Goal: Task Accomplishment & Management: Manage account settings

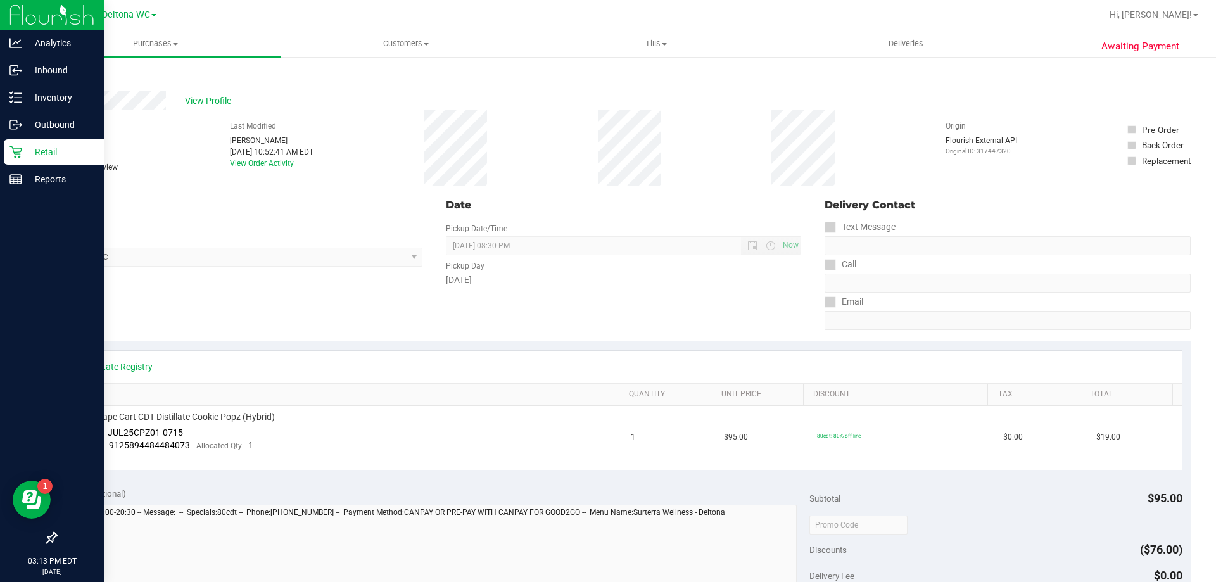
click at [54, 152] on p "Retail" at bounding box center [60, 151] width 76 height 15
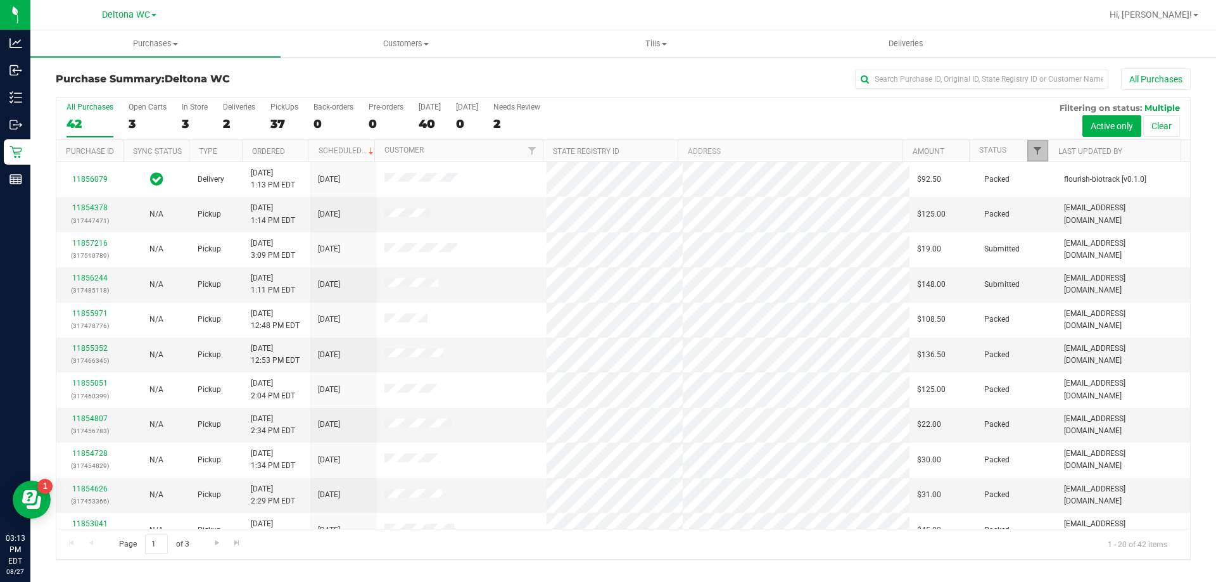
click at [1040, 156] on link "Filter" at bounding box center [1037, 151] width 21 height 22
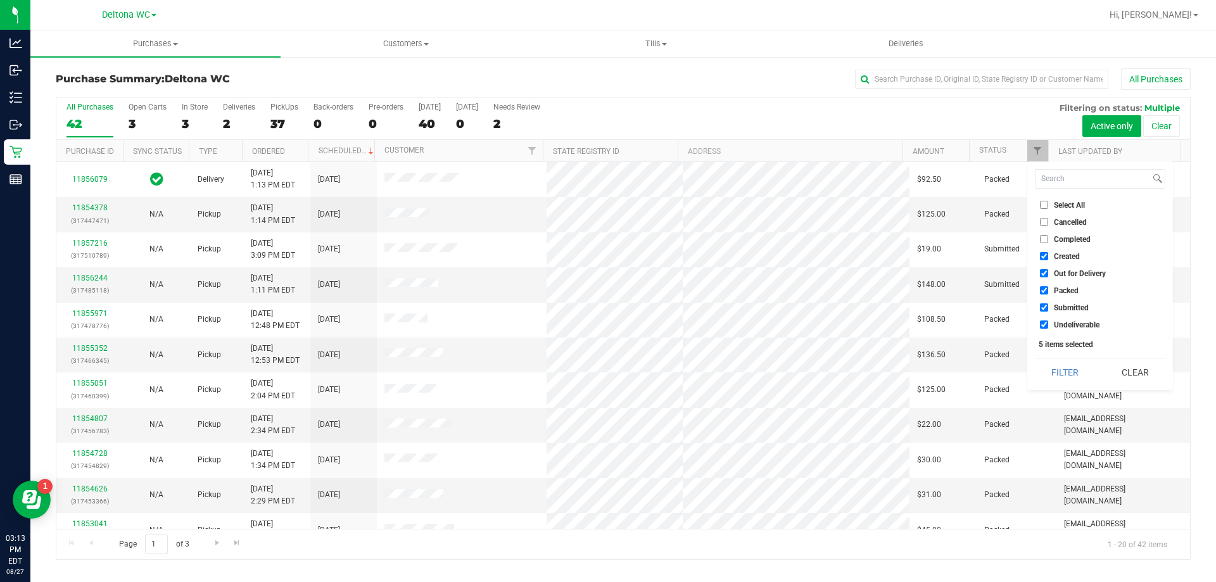
click at [1044, 261] on li "Created" at bounding box center [1100, 255] width 130 height 13
click at [1044, 272] on input "Out for Delivery" at bounding box center [1044, 273] width 8 height 8
checkbox input "false"
click at [1046, 257] on input "Created" at bounding box center [1044, 256] width 8 height 8
checkbox input "false"
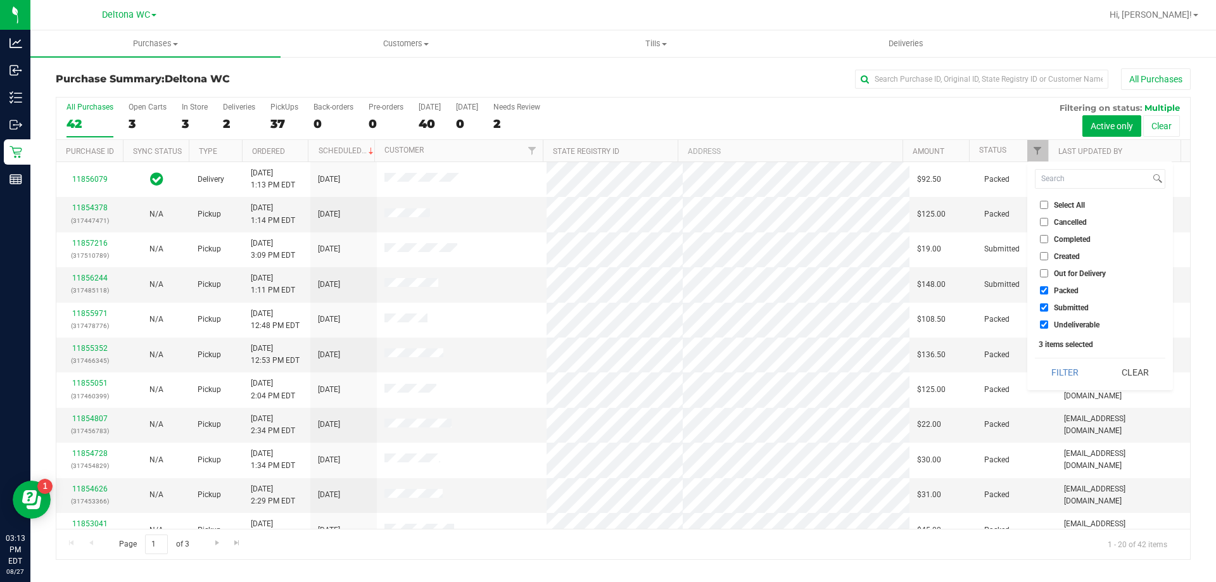
click at [1043, 294] on input "Packed" at bounding box center [1044, 290] width 8 height 8
checkbox input "false"
drag, startPoint x: 1045, startPoint y: 324, endPoint x: 1040, endPoint y: 335, distance: 12.2
click at [1045, 324] on input "Undeliverable" at bounding box center [1044, 324] width 8 height 8
checkbox input "false"
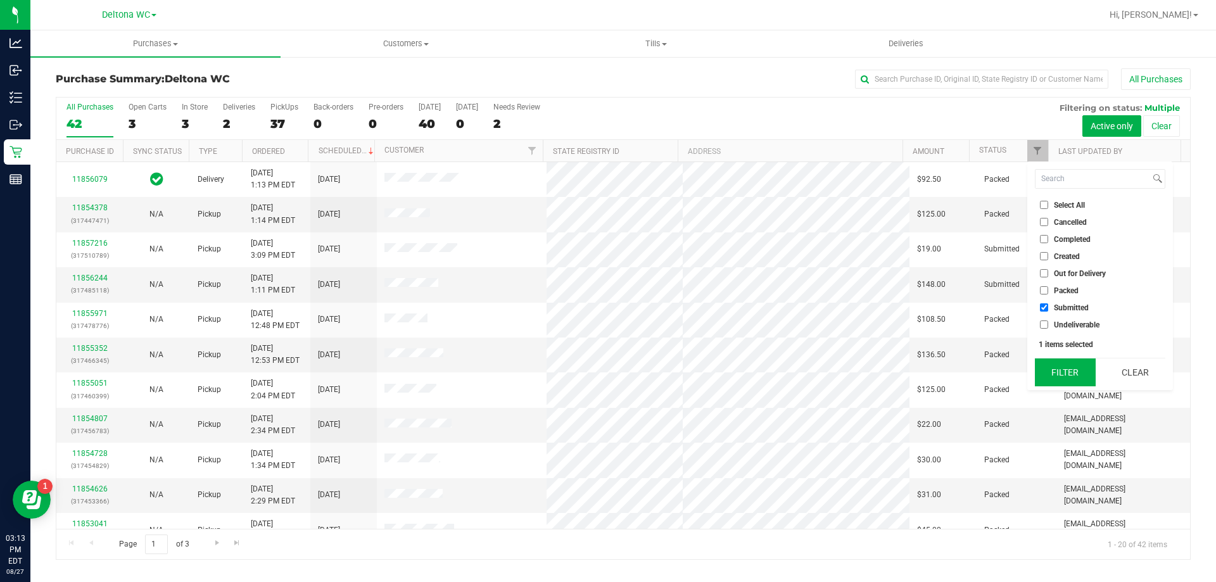
click at [1054, 366] on button "Filter" at bounding box center [1065, 372] width 61 height 28
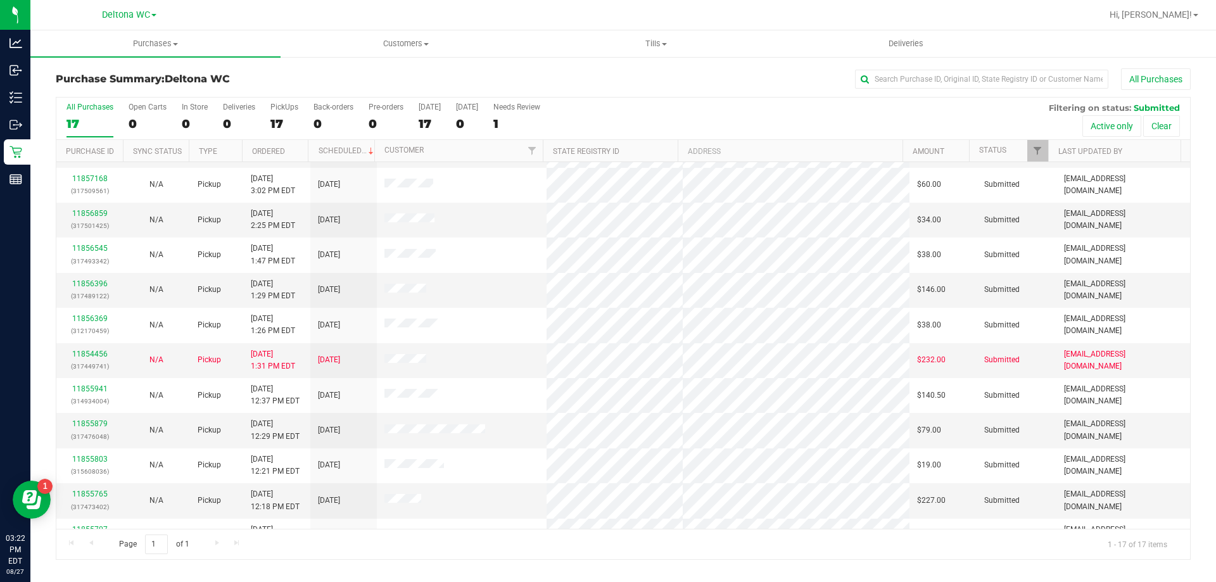
scroll to position [229, 0]
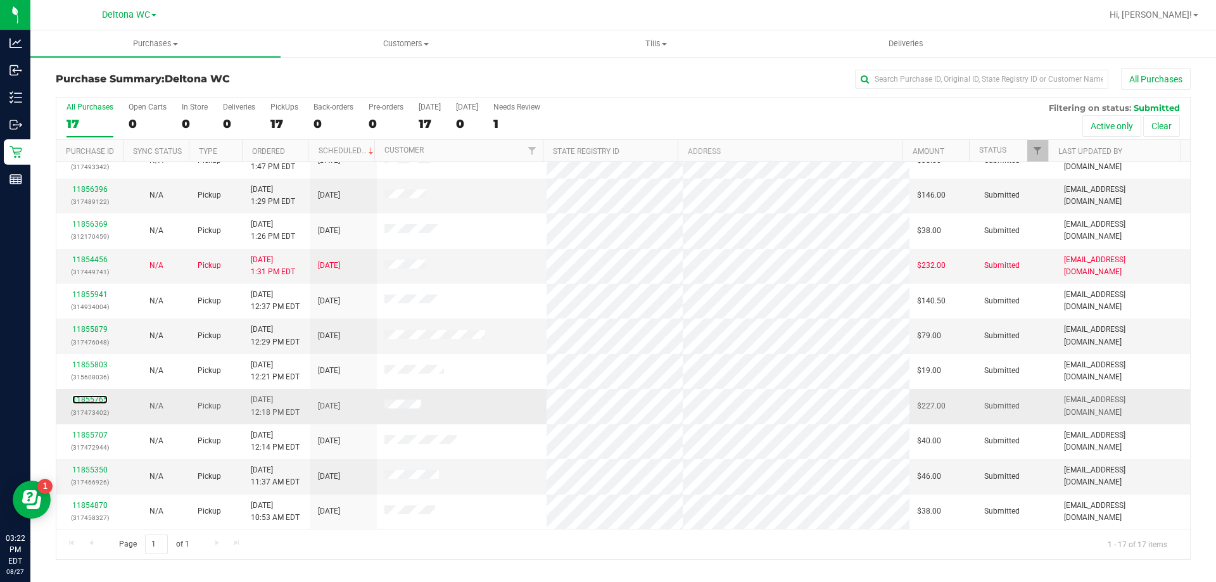
click at [84, 394] on div "11855765 (317473402)" at bounding box center [89, 406] width 51 height 24
click at [89, 404] on link "11855765" at bounding box center [89, 399] width 35 height 9
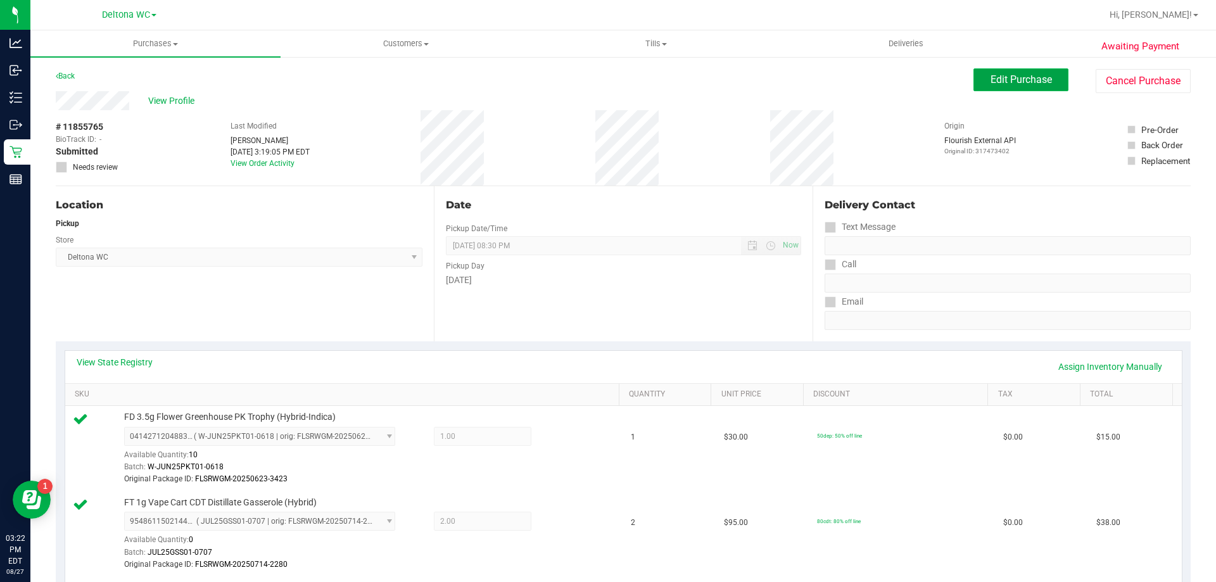
click at [1016, 82] on span "Edit Purchase" at bounding box center [1020, 79] width 61 height 12
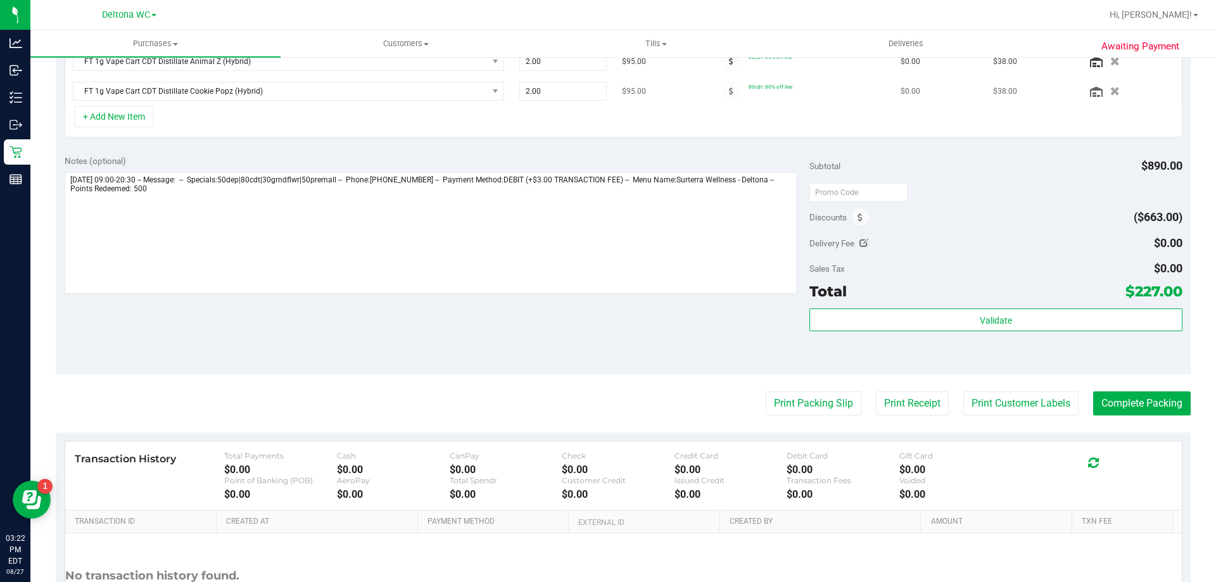
scroll to position [397, 0]
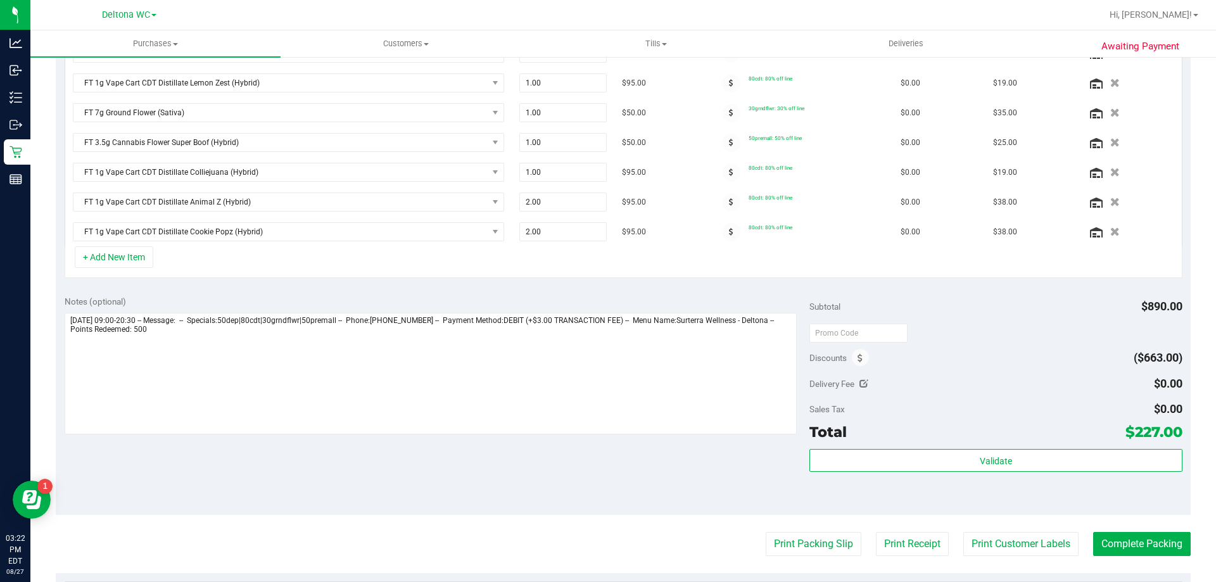
click at [847, 363] on div "Discounts" at bounding box center [839, 357] width 60 height 23
click at [857, 356] on icon at bounding box center [859, 358] width 5 height 9
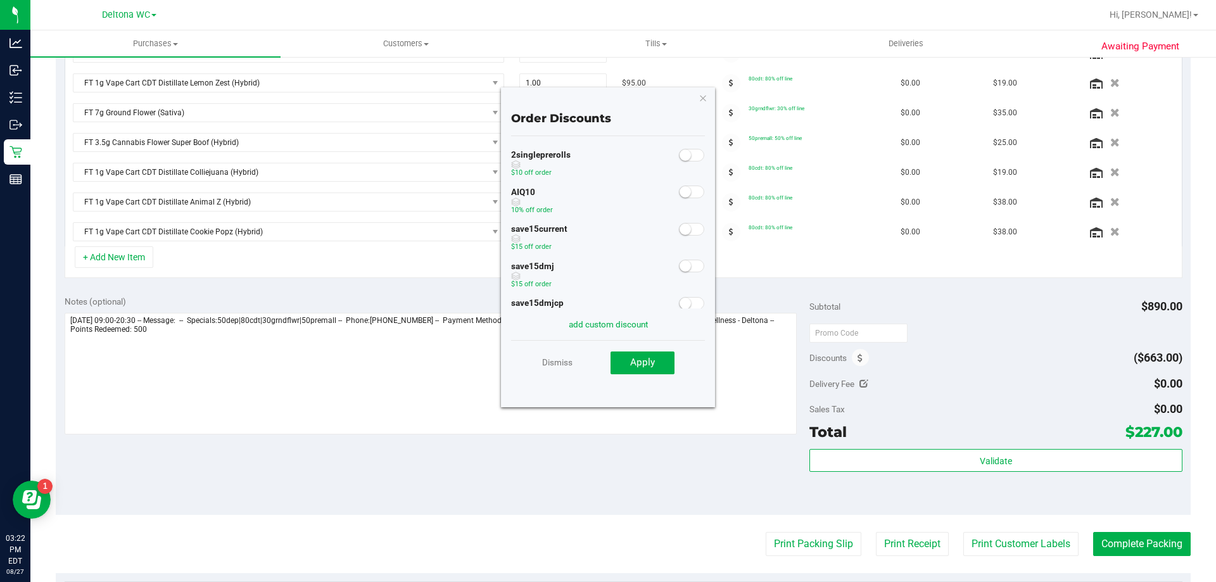
click at [679, 185] on div at bounding box center [692, 191] width 26 height 16
click at [679, 193] on small at bounding box center [684, 191] width 11 height 11
click at [632, 363] on span "Apply" at bounding box center [642, 361] width 25 height 11
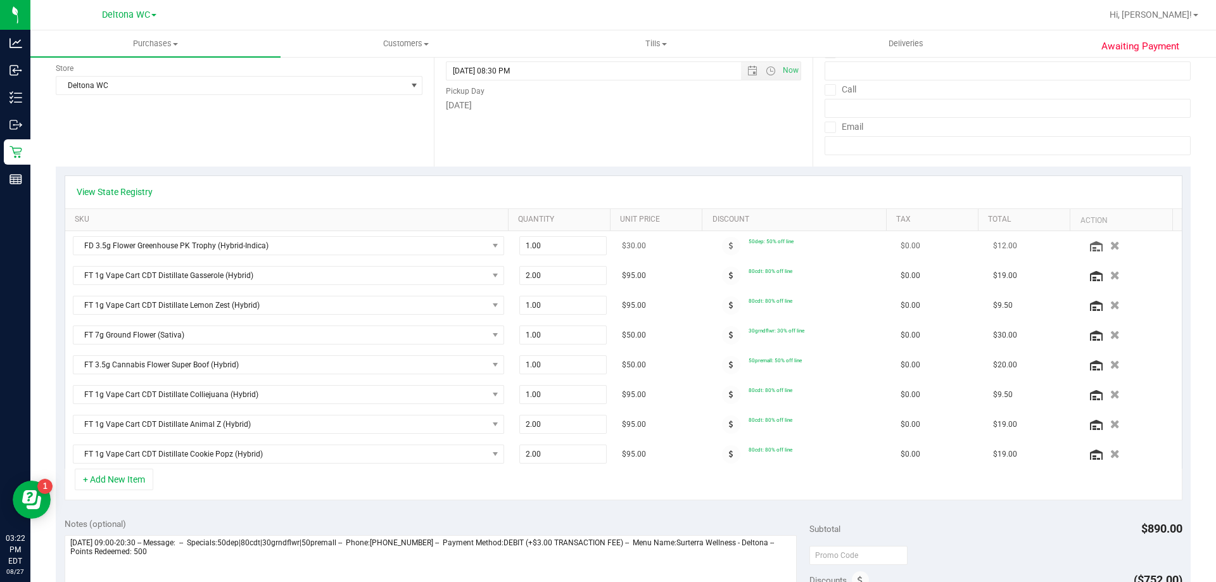
scroll to position [0, 0]
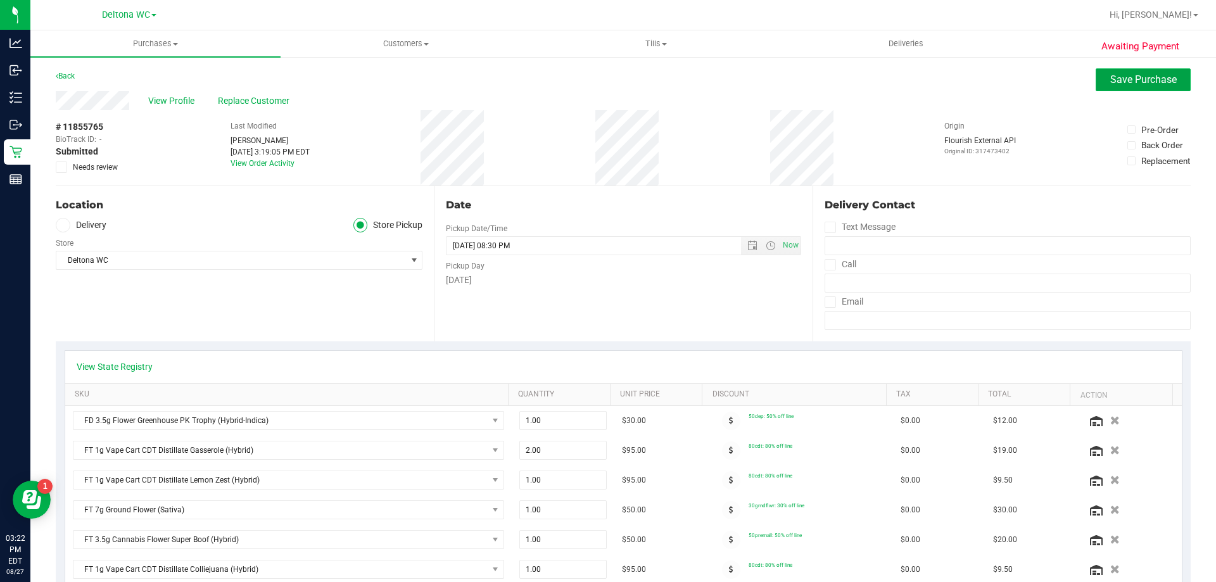
click at [1138, 78] on span "Save Purchase" at bounding box center [1143, 79] width 66 height 12
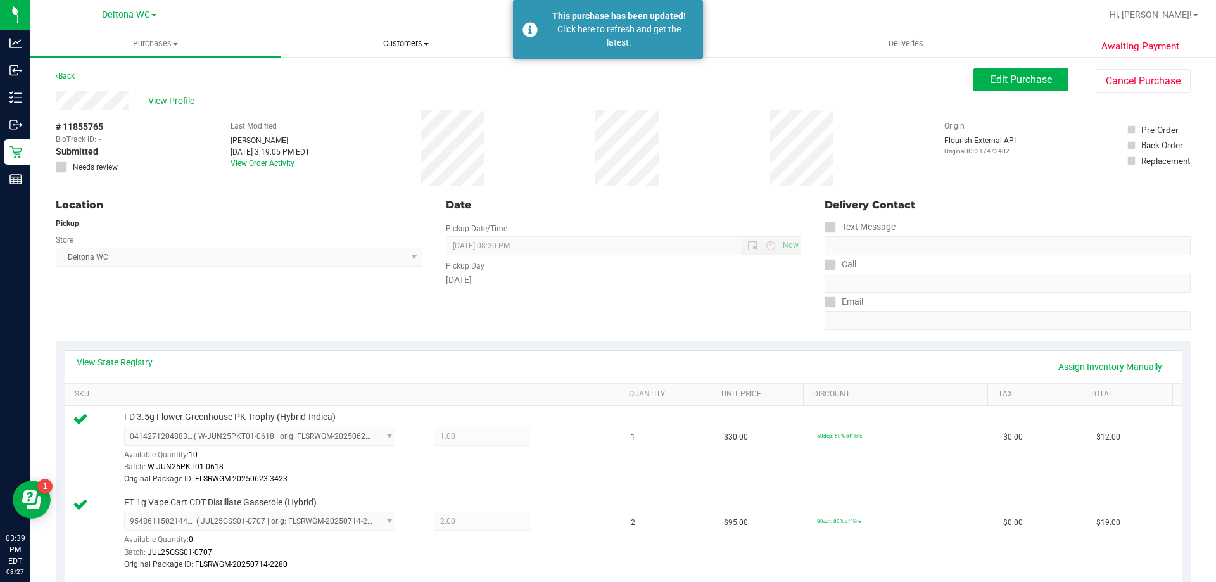
click at [438, 44] on span "Customers" at bounding box center [405, 43] width 249 height 11
click at [306, 82] on span "All customers" at bounding box center [325, 76] width 91 height 11
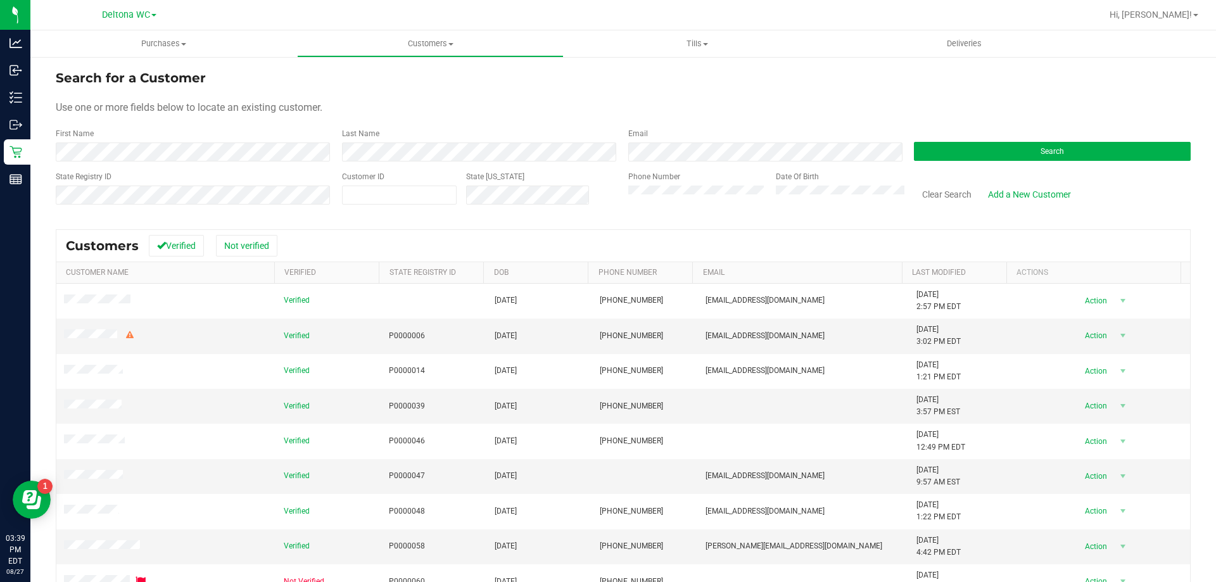
click at [206, 141] on div "First Name" at bounding box center [194, 145] width 277 height 34
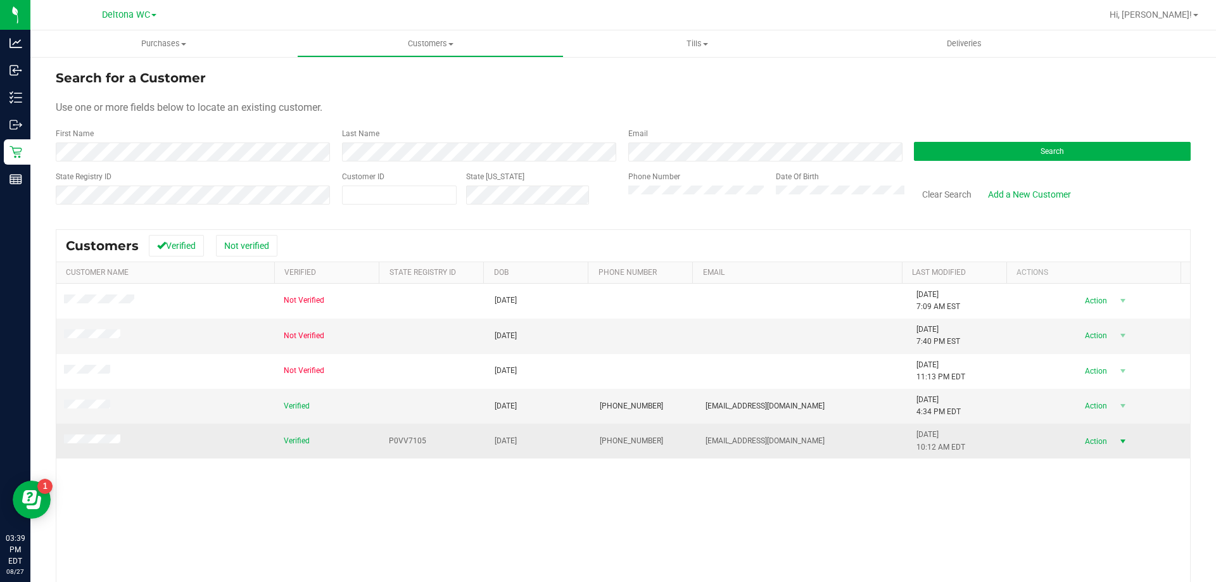
click at [1082, 443] on span "Action" at bounding box center [1093, 441] width 41 height 18
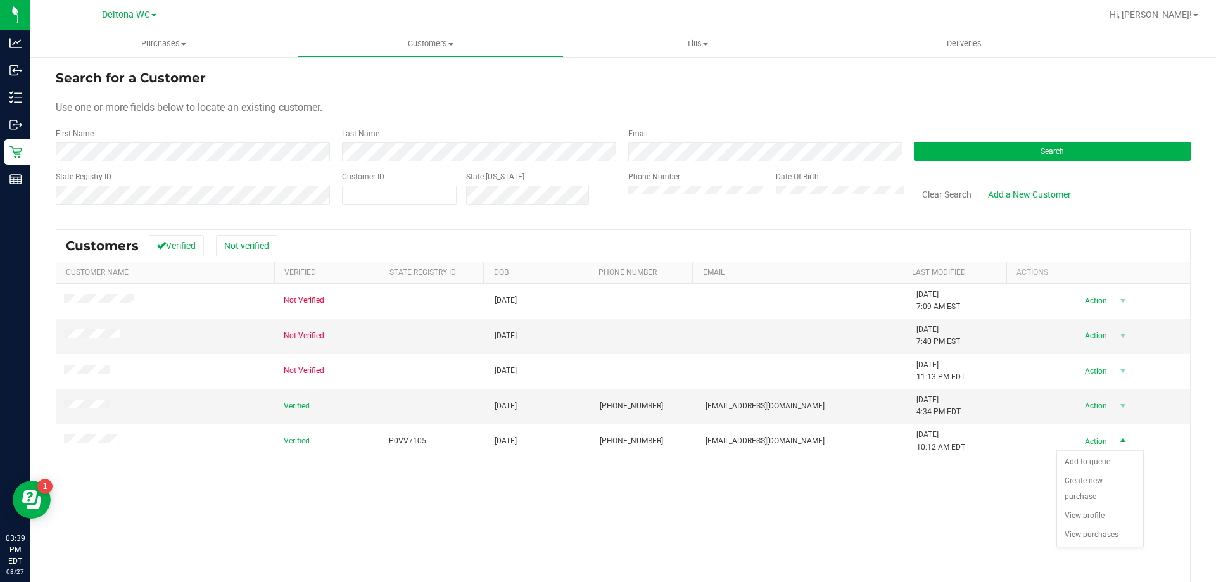
click at [941, 458] on td "8/27/2025 10:12 AM EDT" at bounding box center [962, 441] width 106 height 34
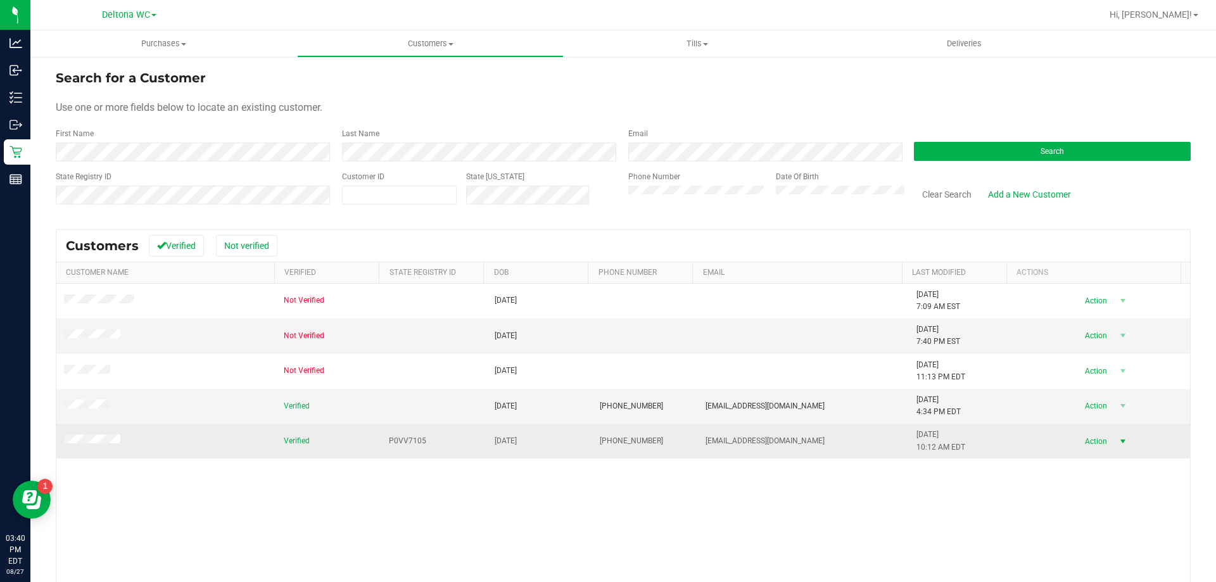
click at [1114, 437] on span "select" at bounding box center [1122, 441] width 16 height 18
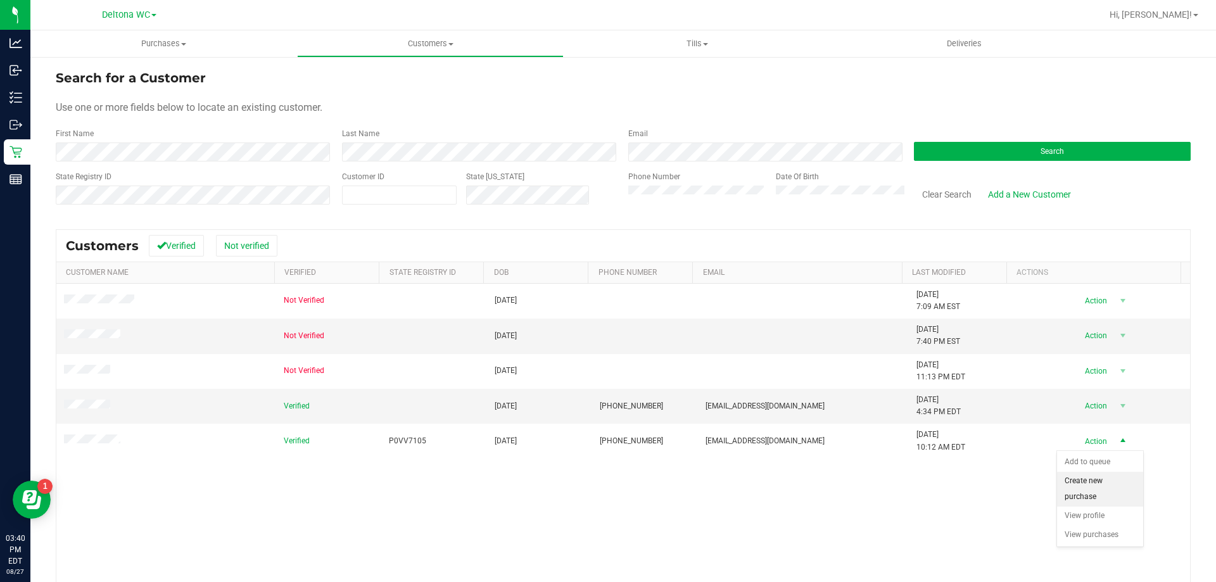
click at [1088, 484] on li "Create new purchase" at bounding box center [1100, 489] width 86 height 35
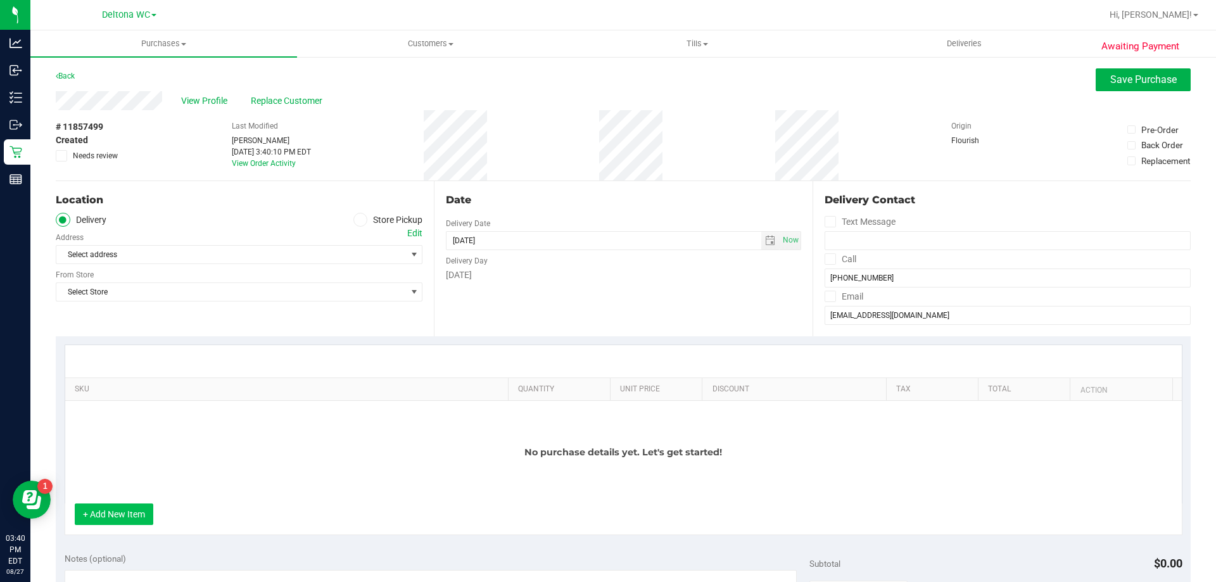
click at [129, 522] on button "+ Add New Item" at bounding box center [114, 514] width 79 height 22
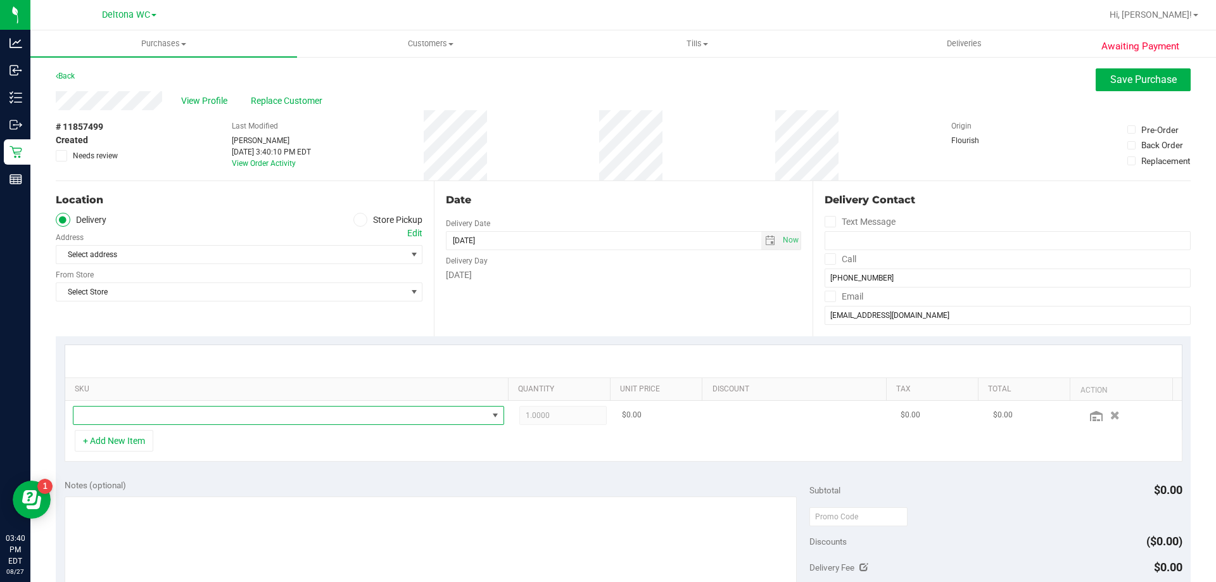
click at [246, 425] on td at bounding box center [288, 415] width 446 height 29
click at [246, 422] on span "NO DATA FOUND" at bounding box center [280, 415] width 414 height 18
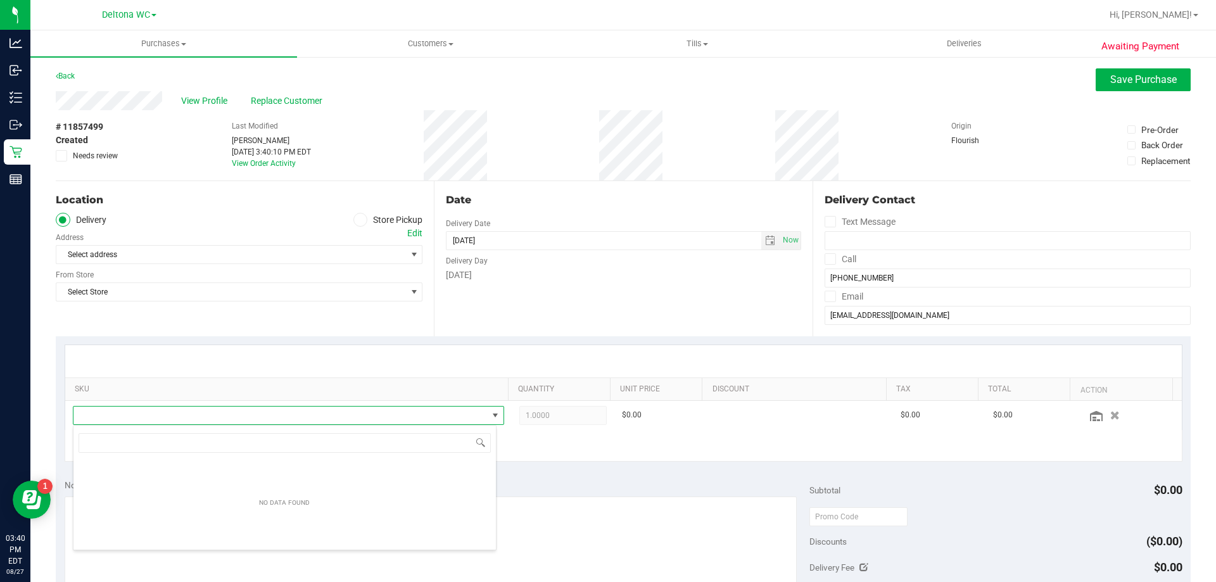
scroll to position [19, 420]
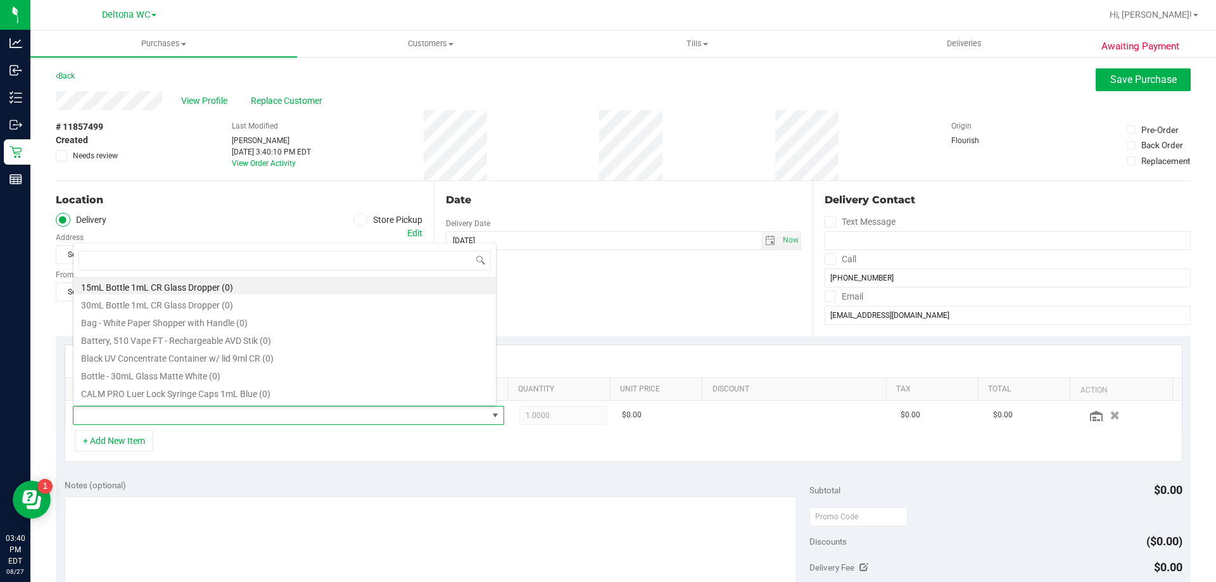
drag, startPoint x: 349, startPoint y: 206, endPoint x: 362, endPoint y: 217, distance: 16.6
click at [353, 211] on div "Location Delivery Store Pickup Address Edit Select address Select address From …" at bounding box center [245, 258] width 378 height 155
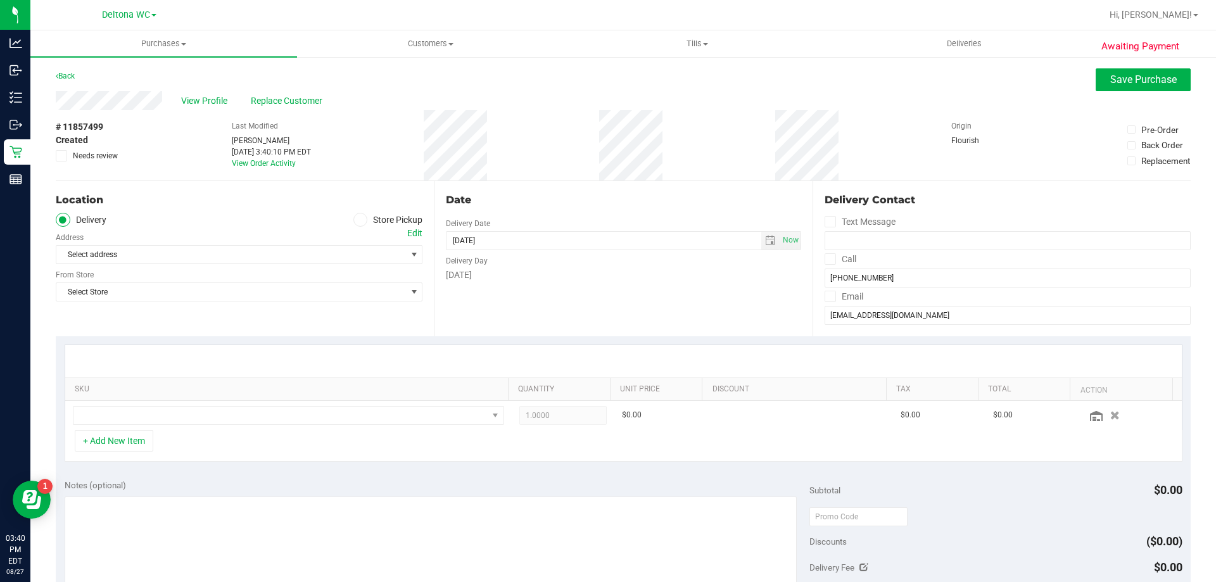
click at [363, 217] on span at bounding box center [360, 220] width 15 height 15
click at [0, 0] on input "Store Pickup" at bounding box center [0, 0] width 0 height 0
click at [346, 248] on span "Select Store" at bounding box center [230, 255] width 349 height 18
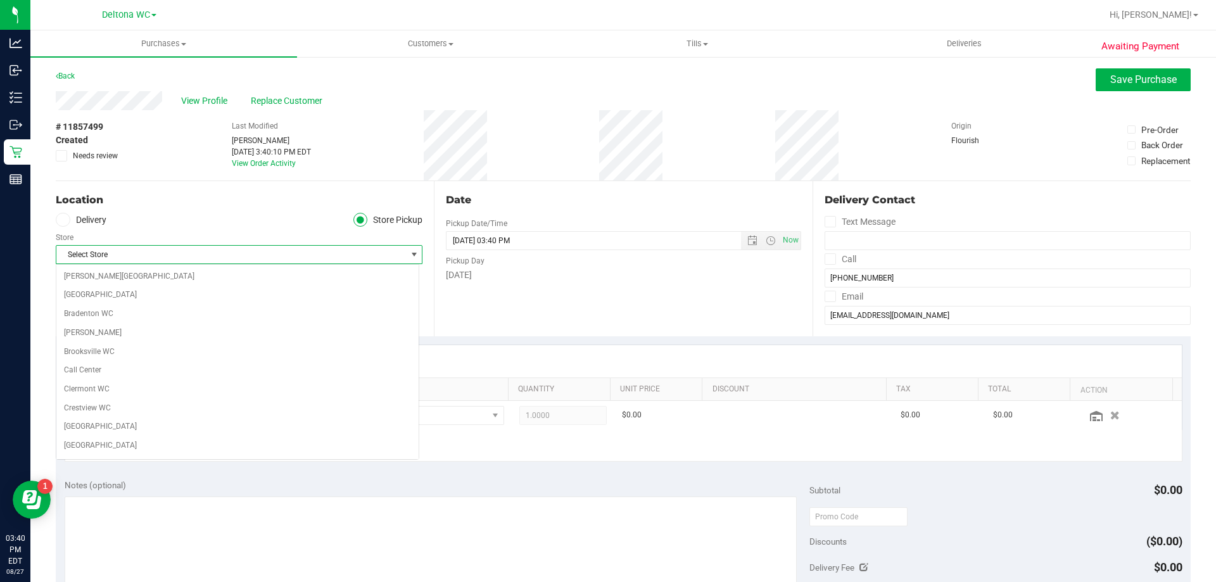
click at [346, 251] on span "Select Store" at bounding box center [230, 255] width 349 height 18
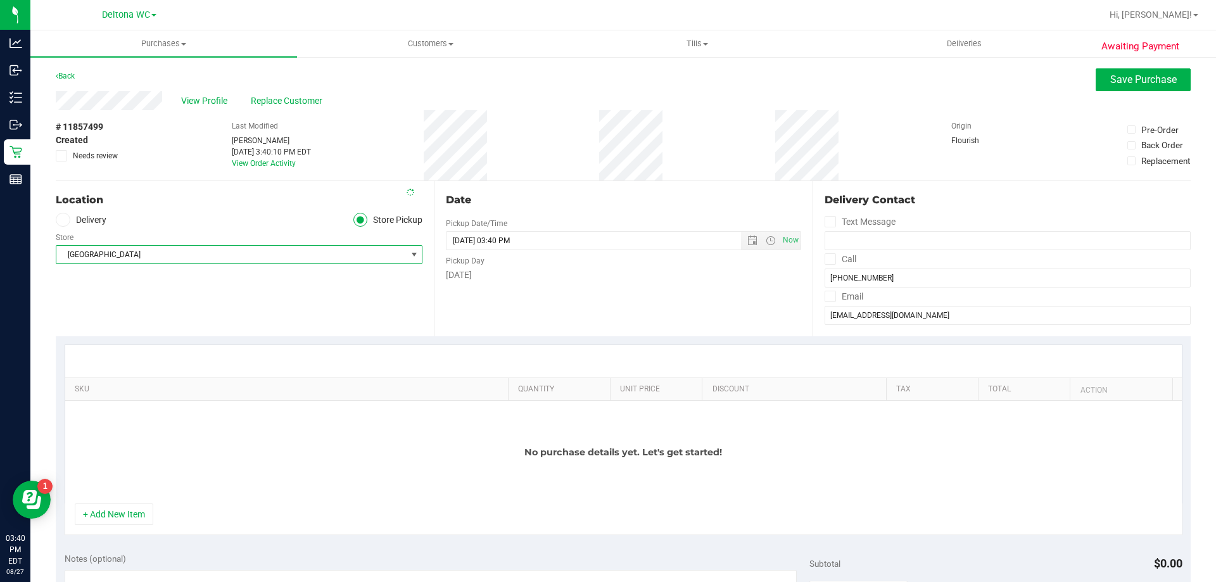
click at [346, 251] on span "Deerfield Beach WC" at bounding box center [230, 255] width 349 height 18
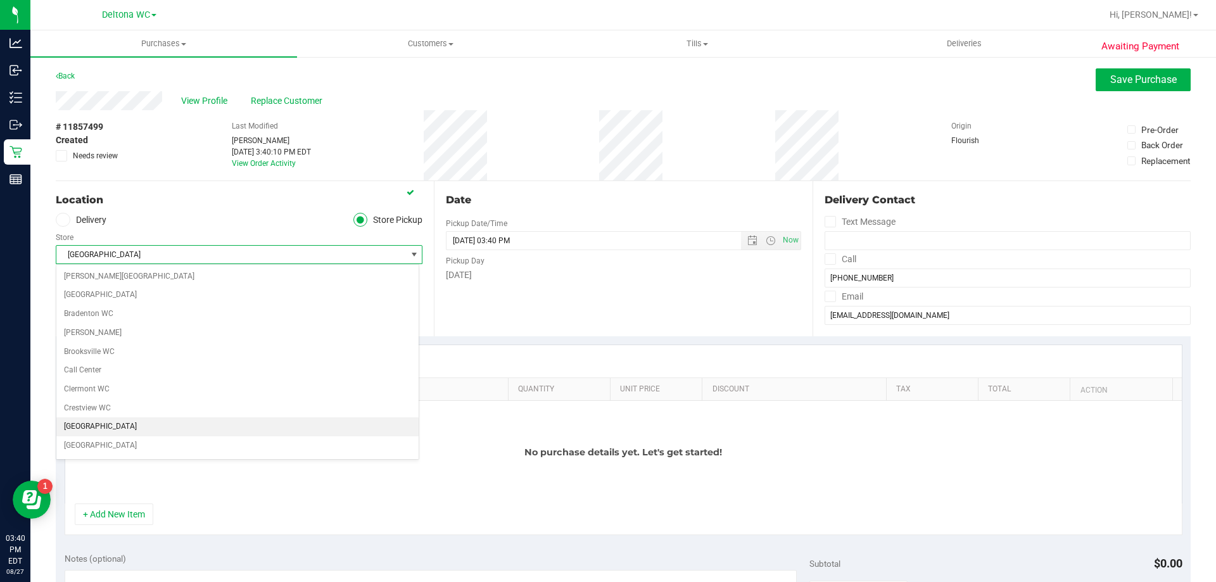
scroll to position [63, 0]
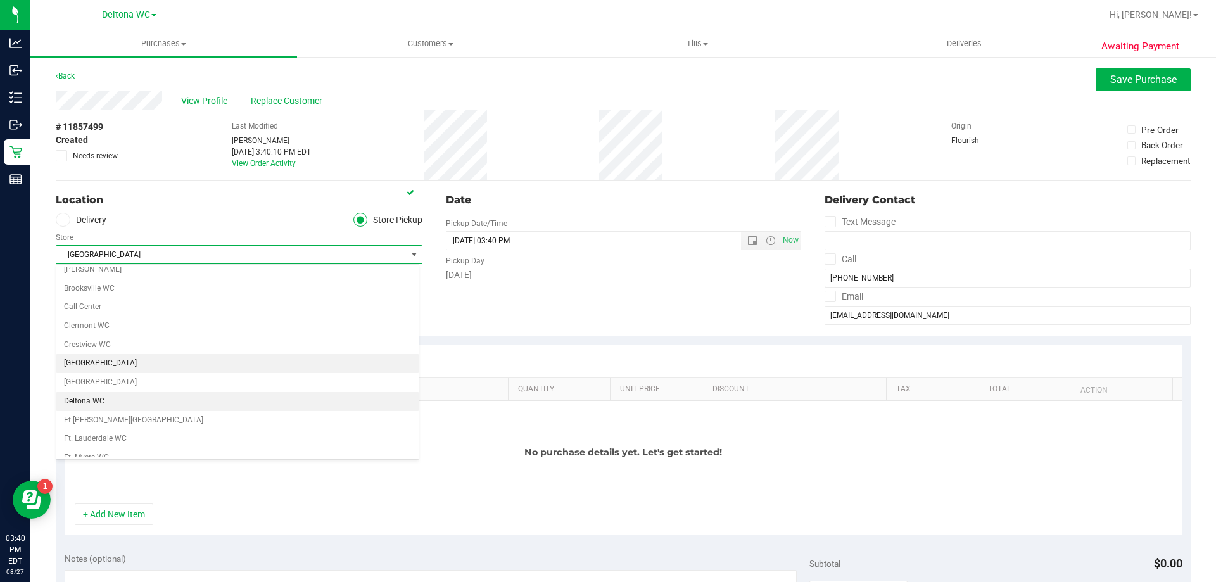
click at [247, 400] on li "Deltona WC" at bounding box center [237, 401] width 362 height 19
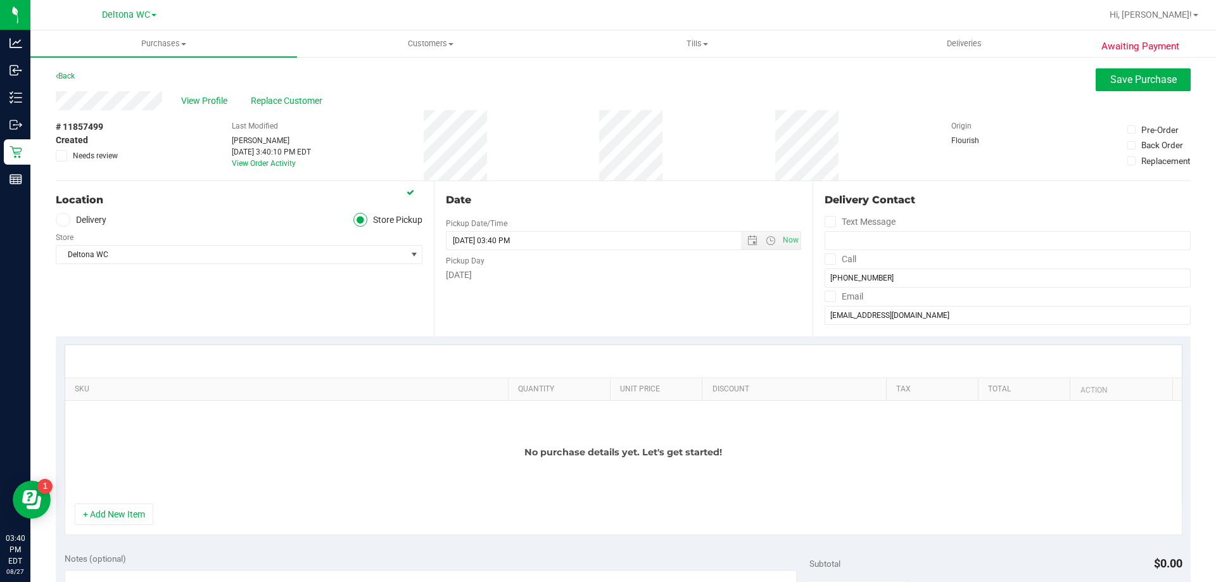
click at [296, 289] on div "Location Delivery Store Pickup Store Deltona WC Select Store Bonita Springs WC …" at bounding box center [245, 258] width 378 height 155
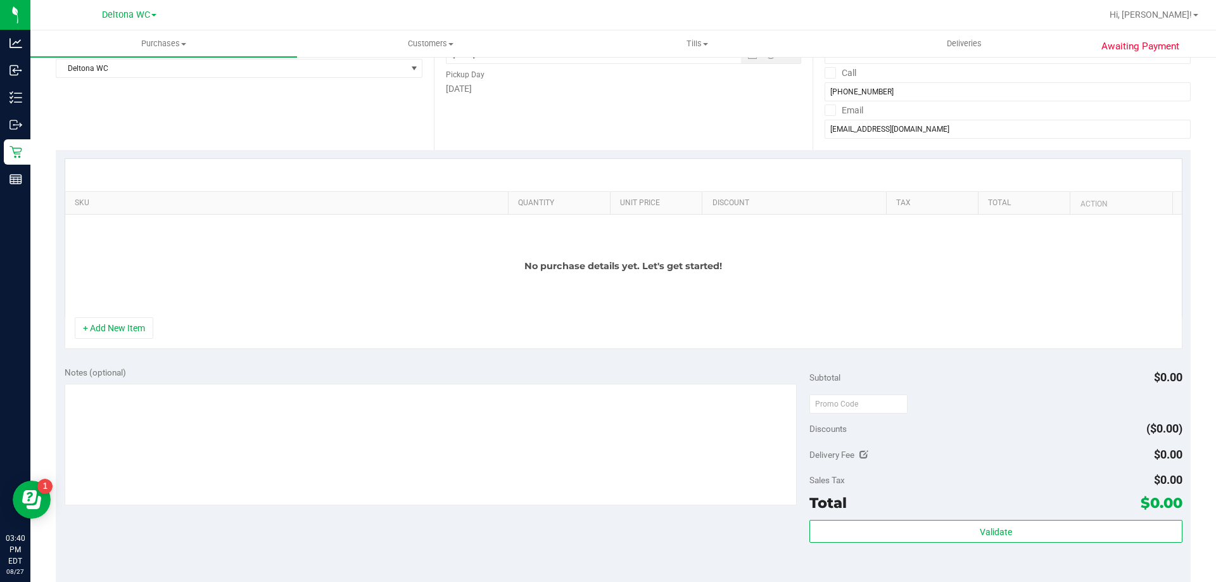
scroll to position [190, 0]
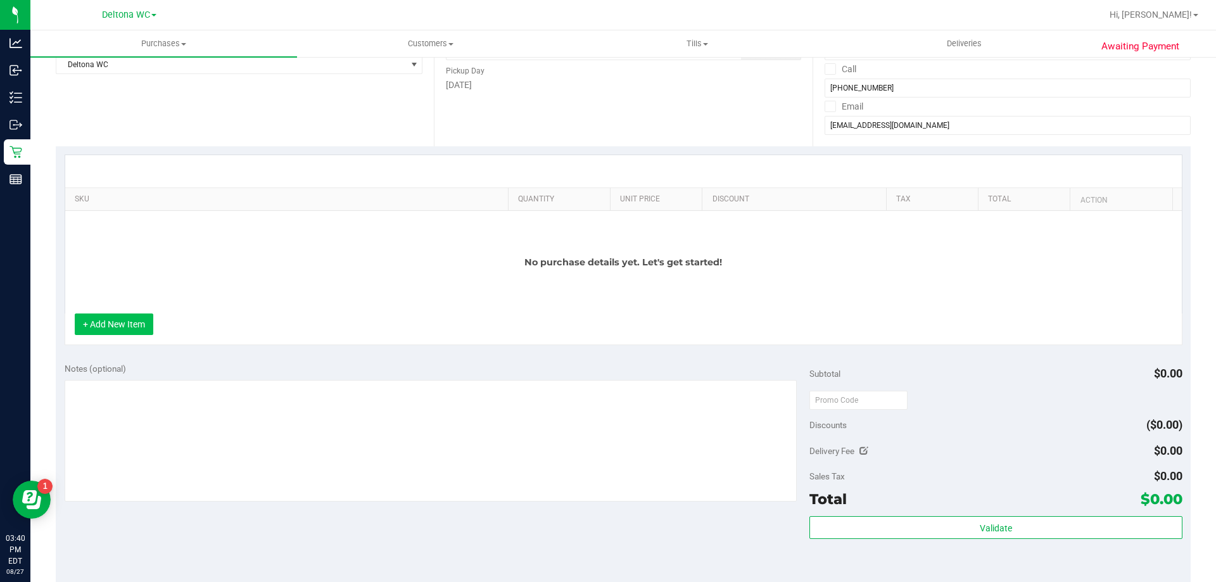
click at [116, 320] on button "+ Add New Item" at bounding box center [114, 324] width 79 height 22
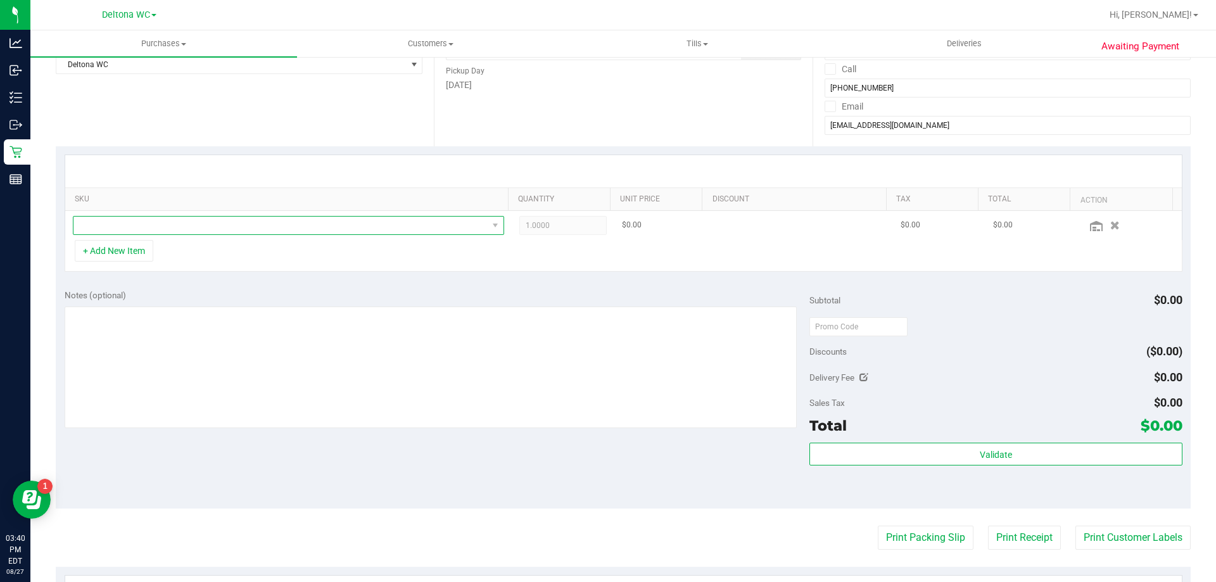
click at [174, 230] on span "NO DATA FOUND" at bounding box center [280, 226] width 414 height 18
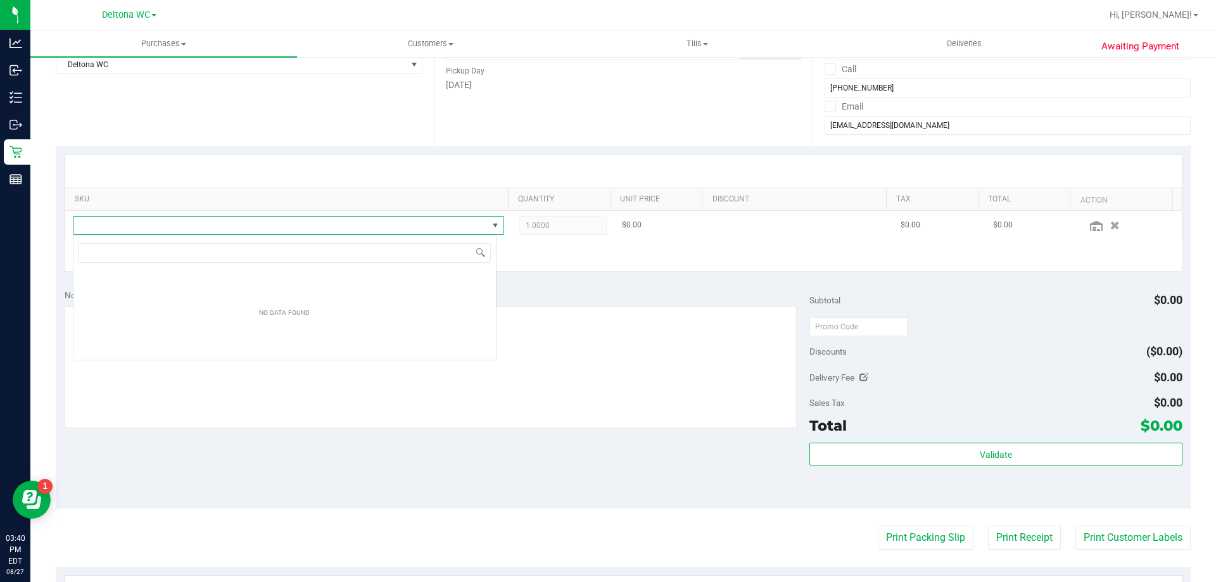
scroll to position [19, 424]
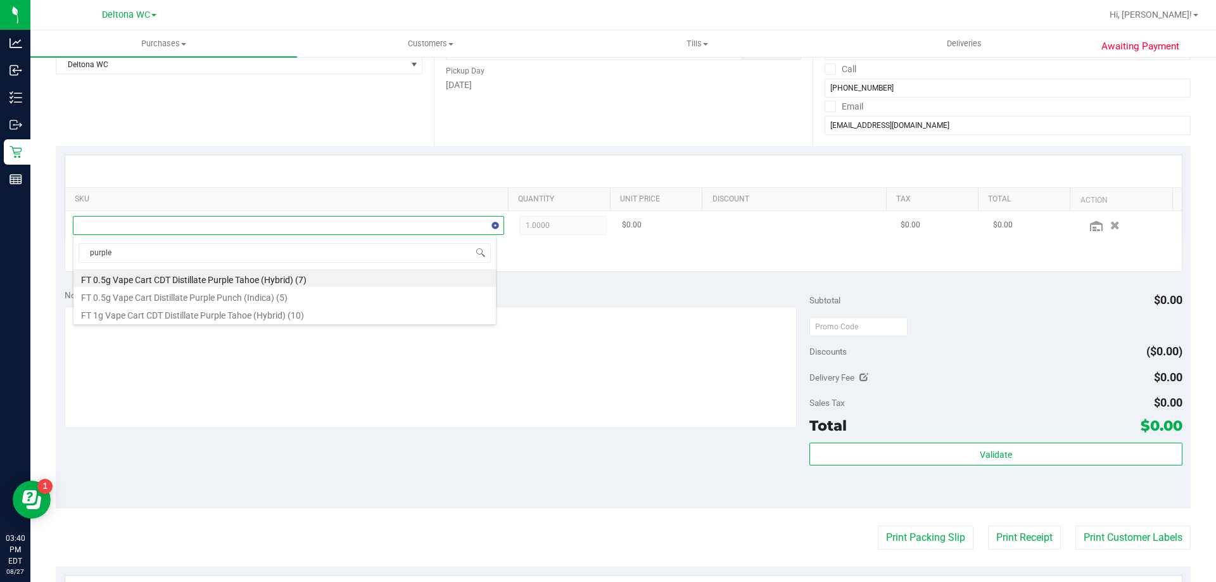
type input "purple t"
click at [158, 291] on li "FT 1g Vape Cart CDT Distillate Purple Tahoe (Hybrid) (10)" at bounding box center [284, 296] width 422 height 18
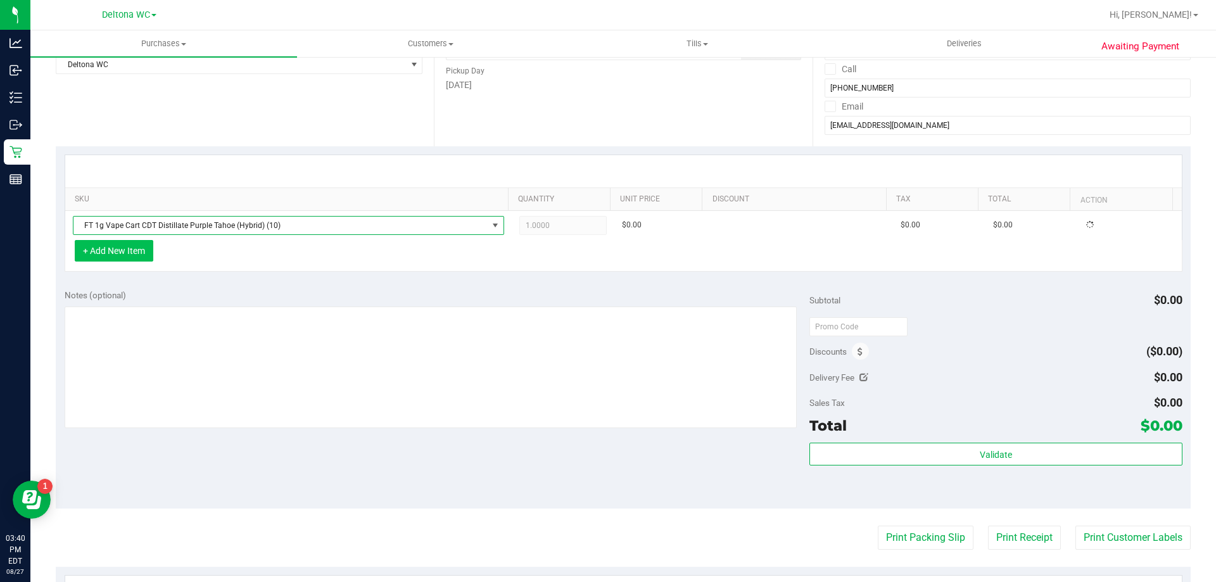
click at [111, 250] on button "+ Add New Item" at bounding box center [114, 251] width 79 height 22
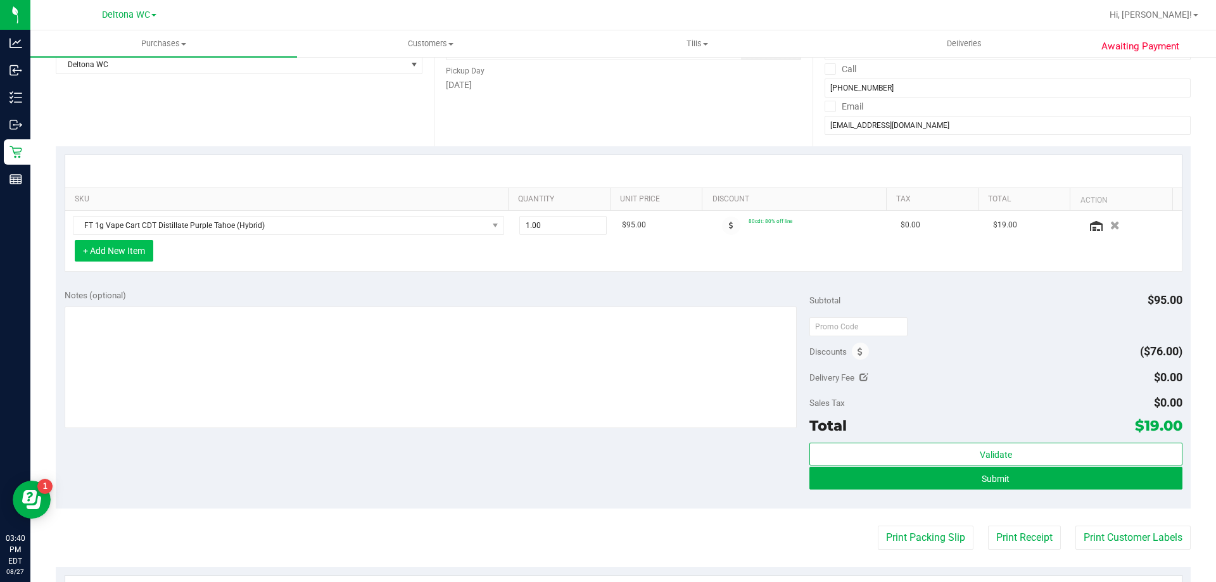
click at [148, 252] on button "+ Add New Item" at bounding box center [114, 251] width 79 height 22
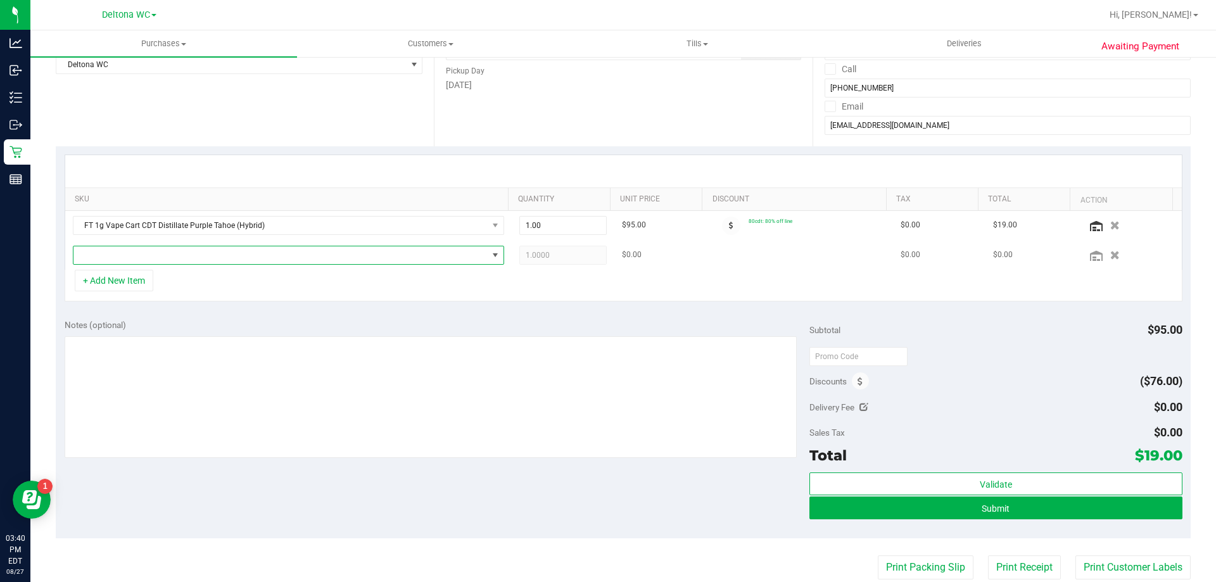
click at [148, 256] on span "NO DATA FOUND" at bounding box center [280, 255] width 414 height 18
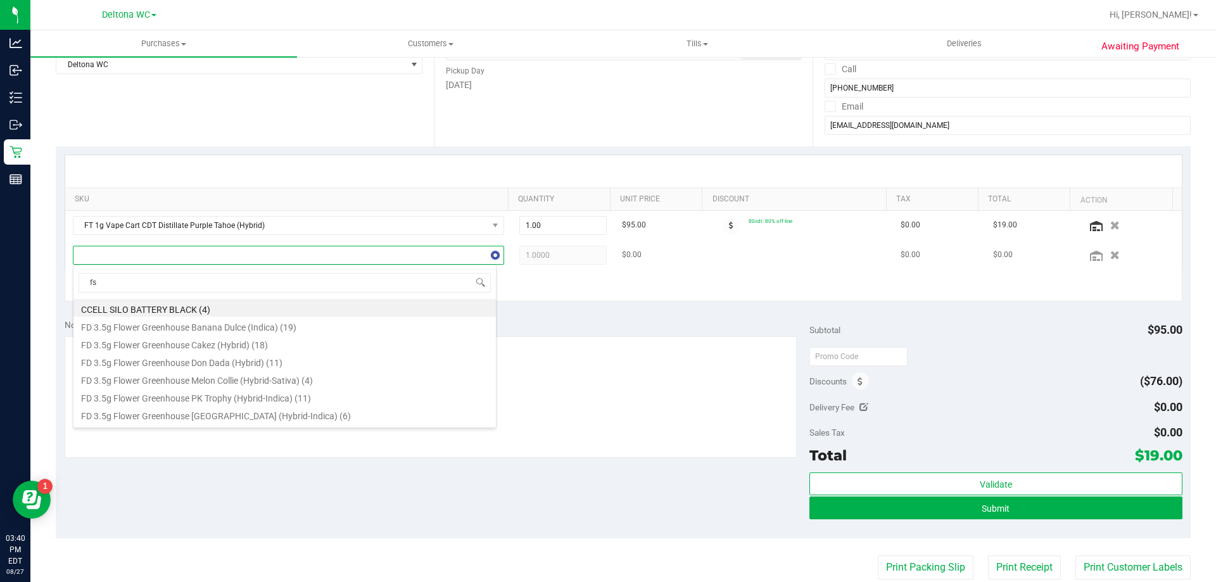
type input "fso"
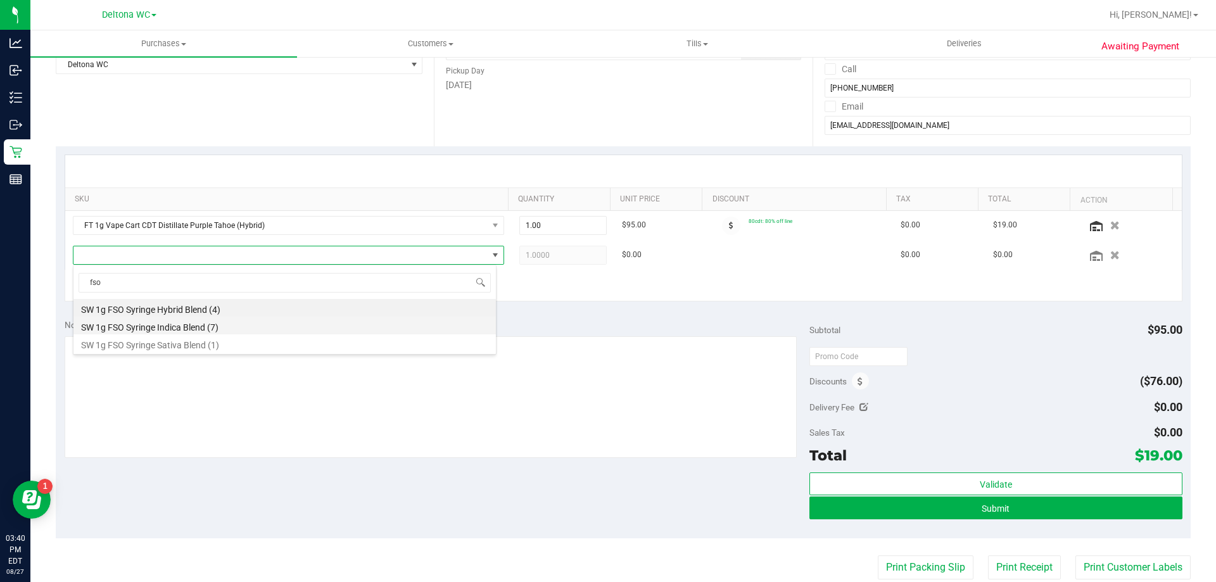
click at [184, 322] on li "SW 1g FSO Syringe Indica Blend (7)" at bounding box center [284, 326] width 422 height 18
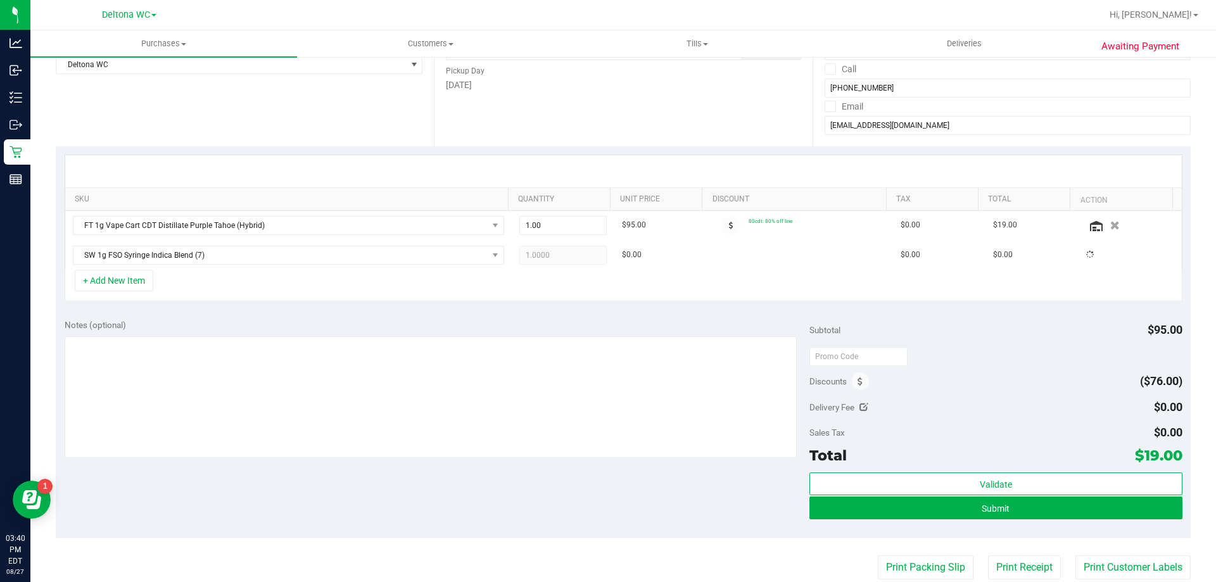
click at [350, 302] on div "SKU Quantity Unit Price Discount Tax Total Action FT 1g Vape Cart CDT Distillat…" at bounding box center [623, 228] width 1135 height 164
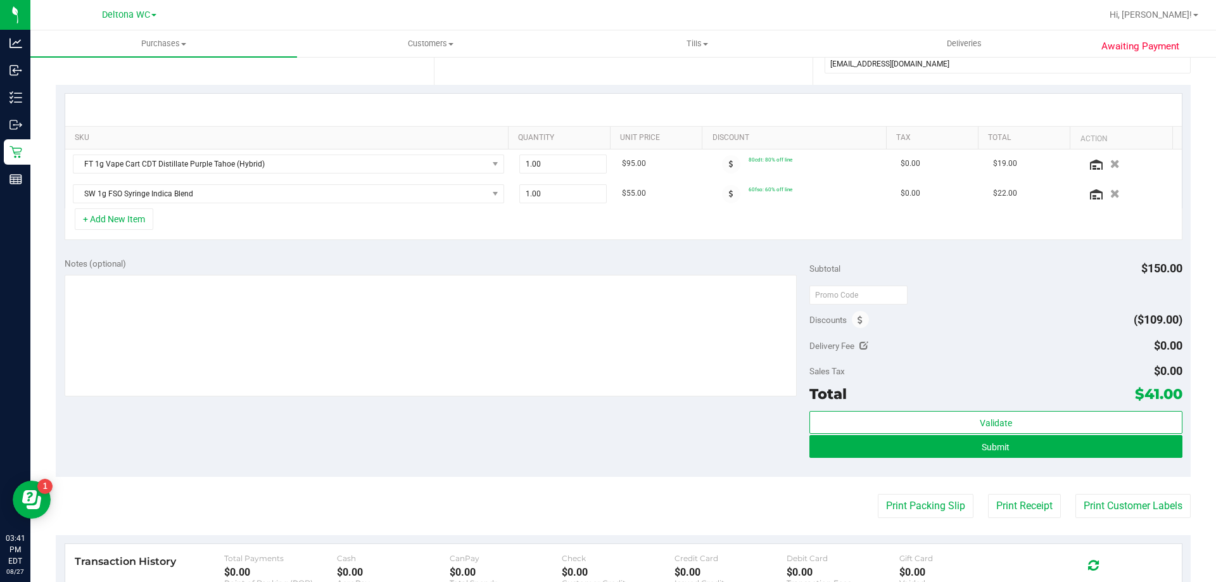
scroll to position [253, 0]
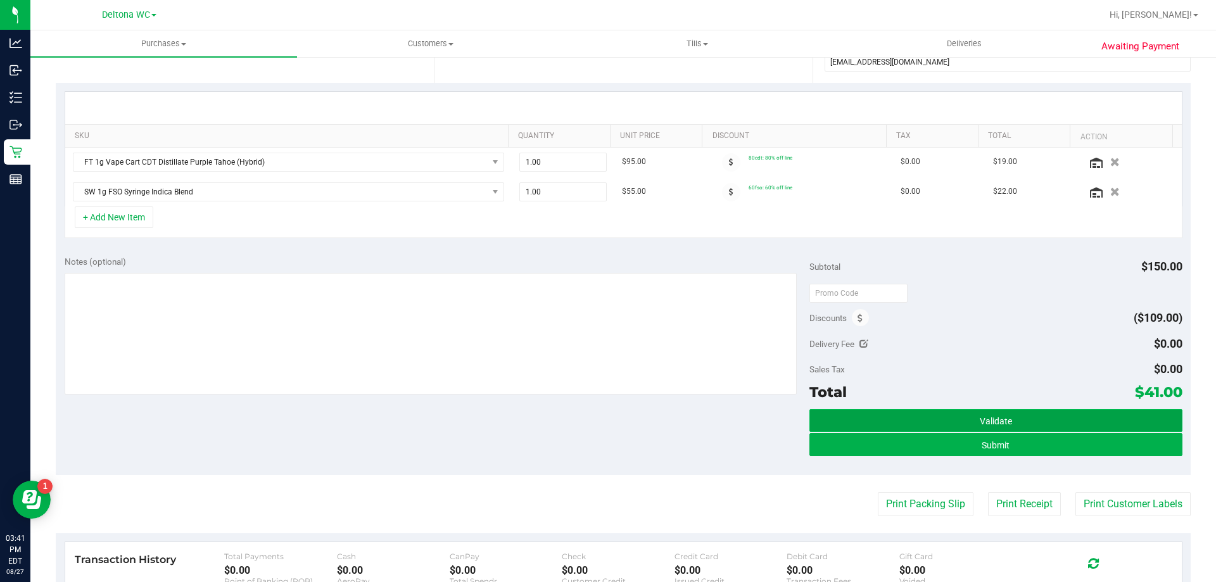
click at [1006, 423] on button "Validate" at bounding box center [995, 420] width 372 height 23
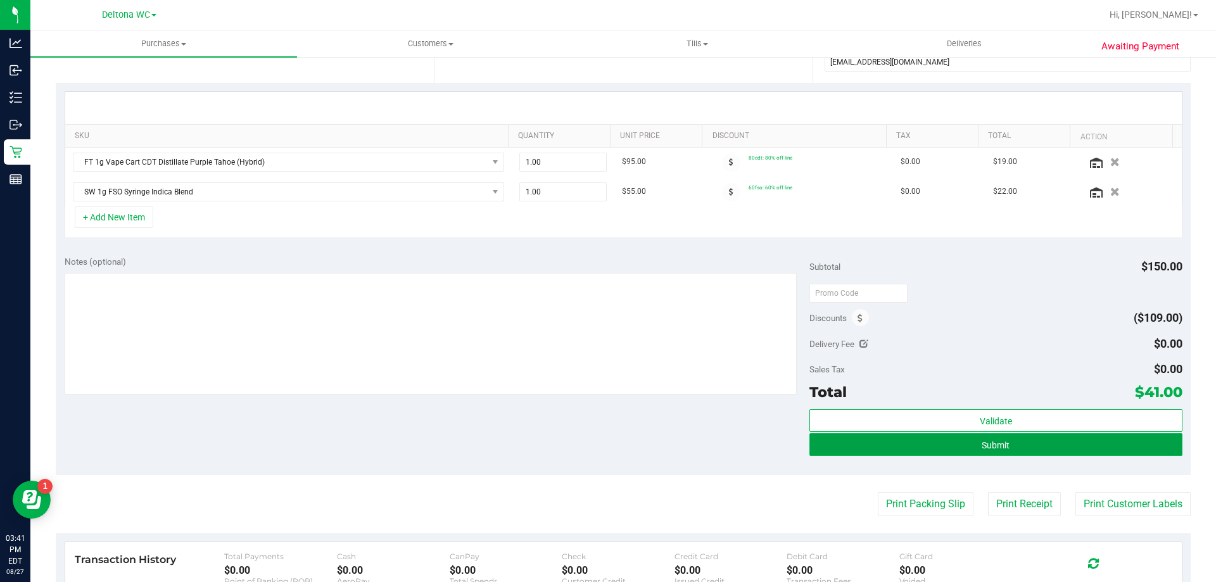
click at [943, 444] on button "Submit" at bounding box center [995, 444] width 372 height 23
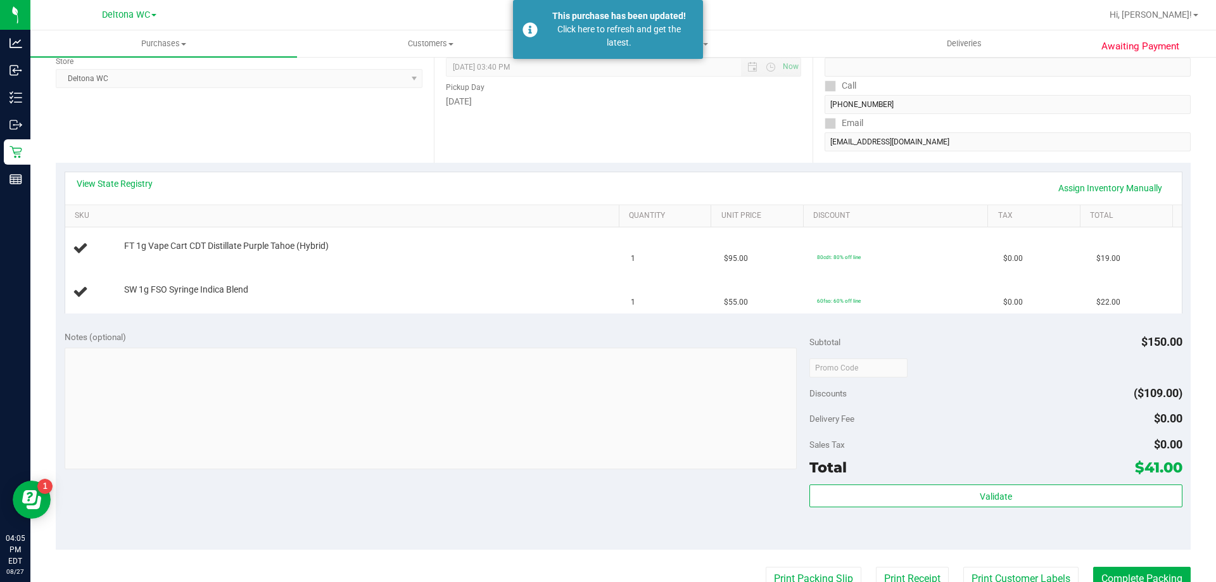
scroll to position [127, 0]
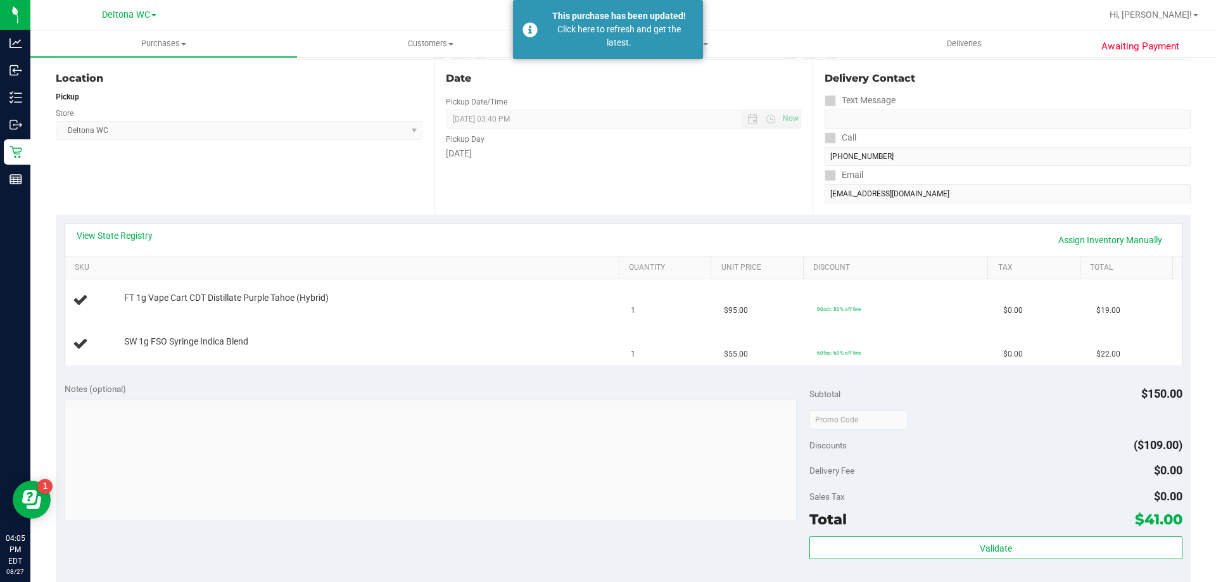
click at [480, 225] on div "View State Registry Assign Inventory Manually" at bounding box center [623, 240] width 1116 height 32
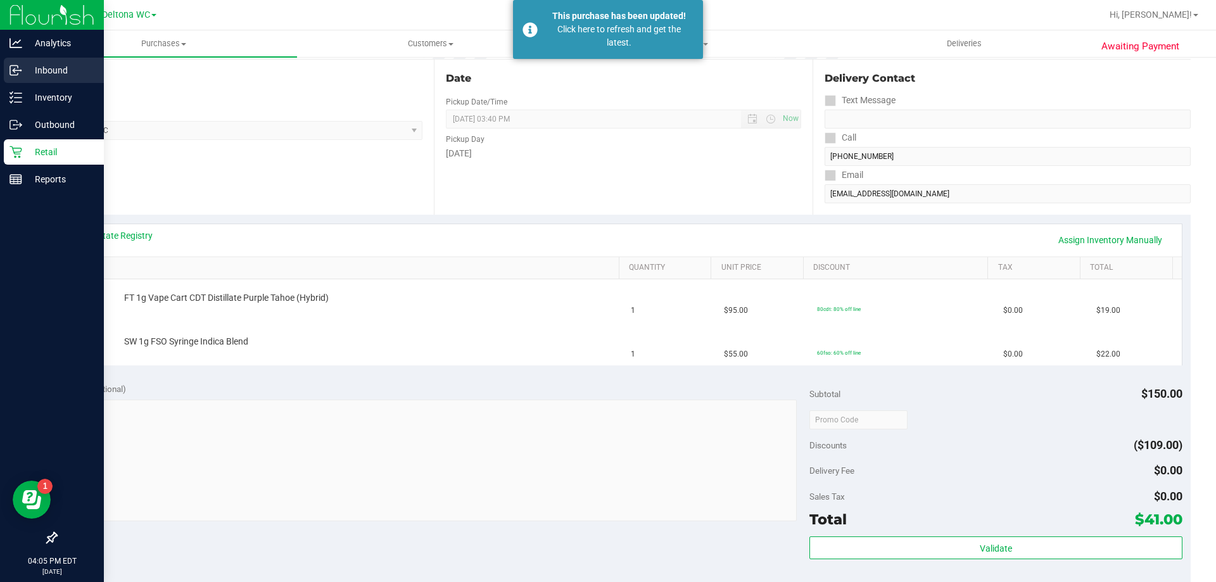
click at [35, 74] on p "Inbound" at bounding box center [60, 70] width 76 height 15
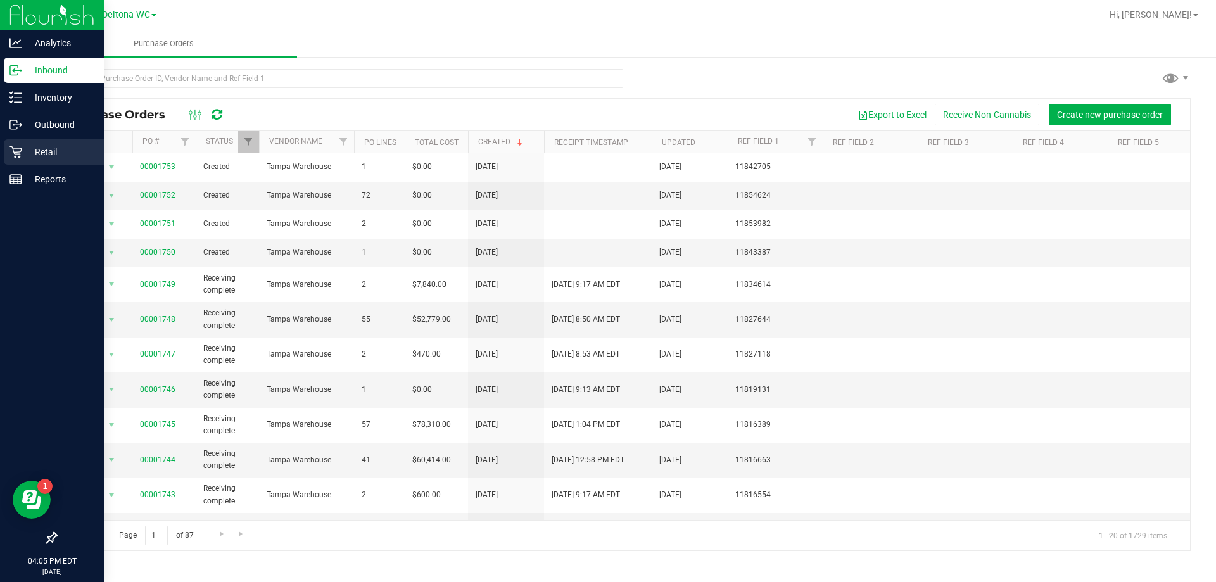
click at [72, 151] on p "Retail" at bounding box center [60, 151] width 76 height 15
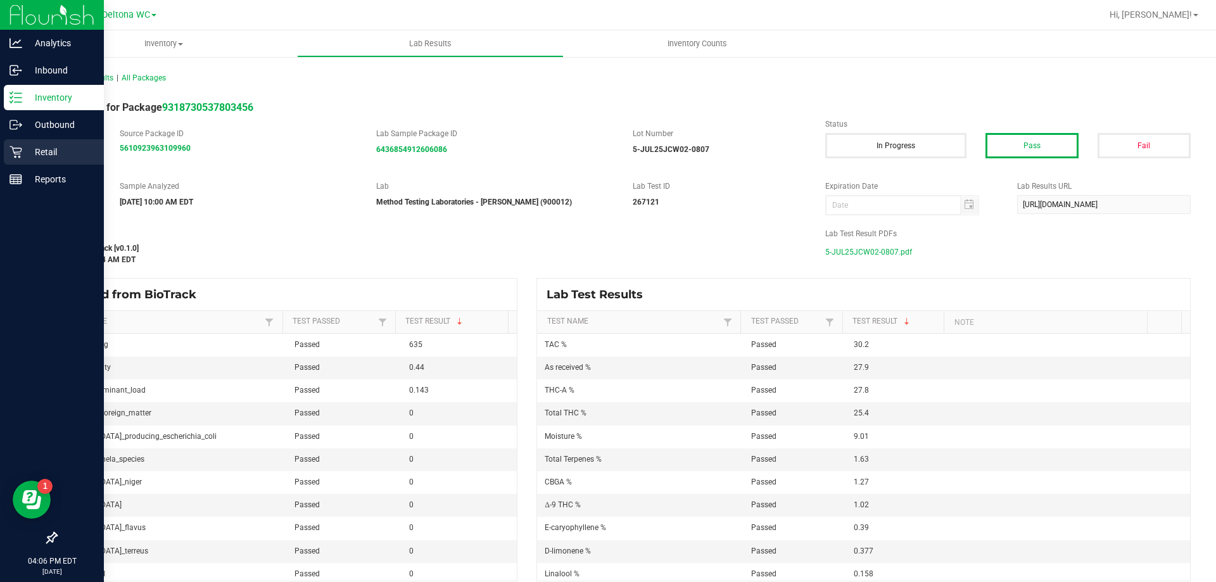
click at [81, 149] on p "Retail" at bounding box center [60, 151] width 76 height 15
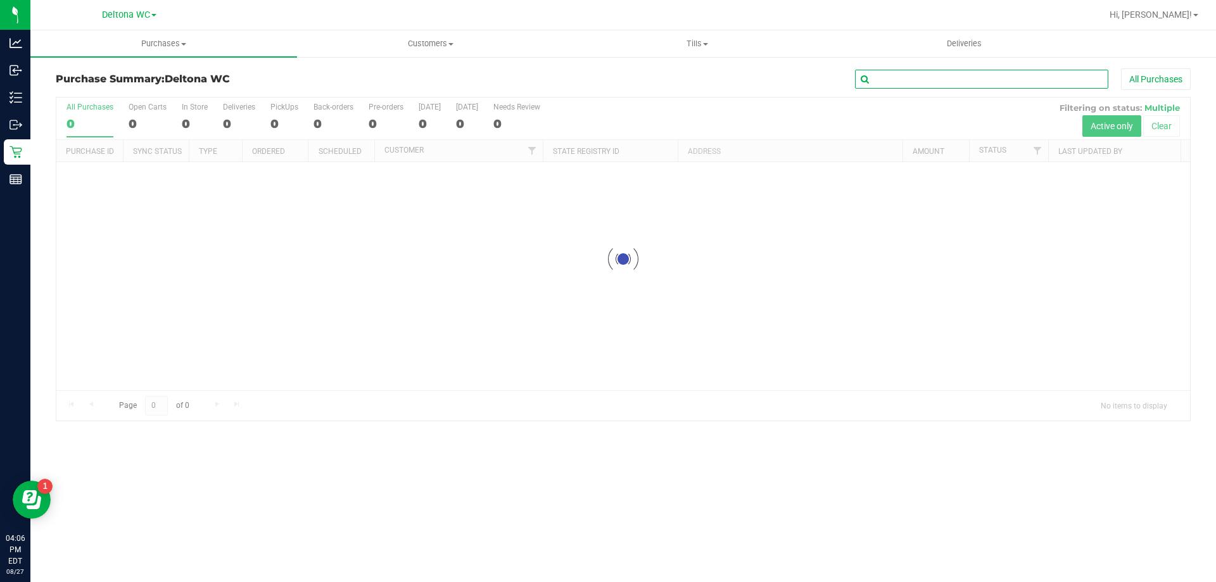
click at [903, 82] on input "text" at bounding box center [981, 79] width 253 height 19
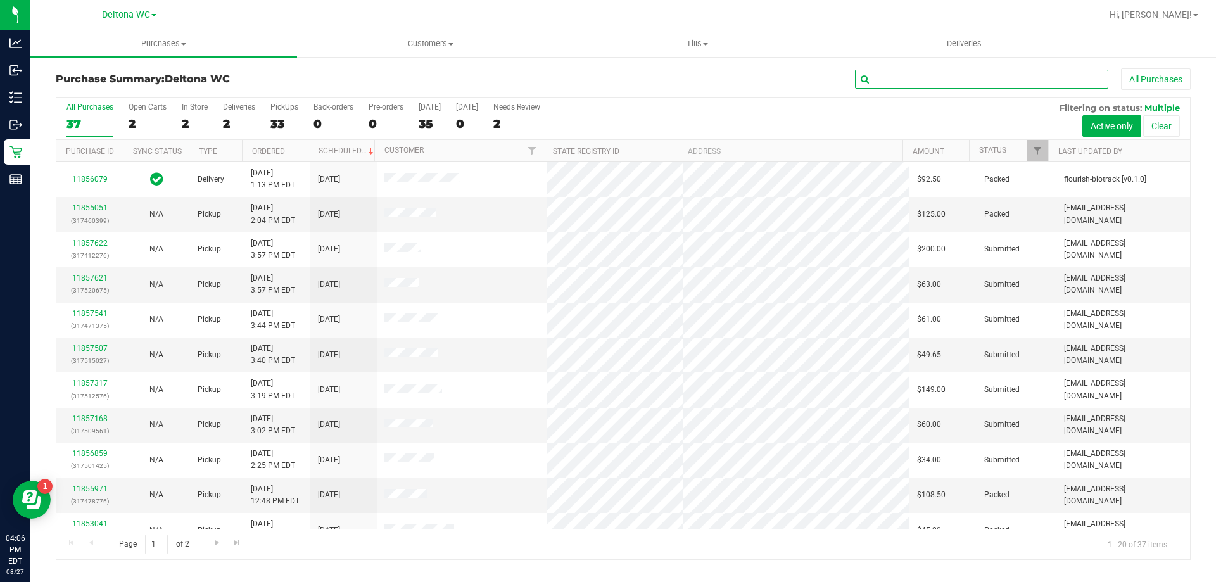
paste input "P8RM3908"
type input "P8RM3908"
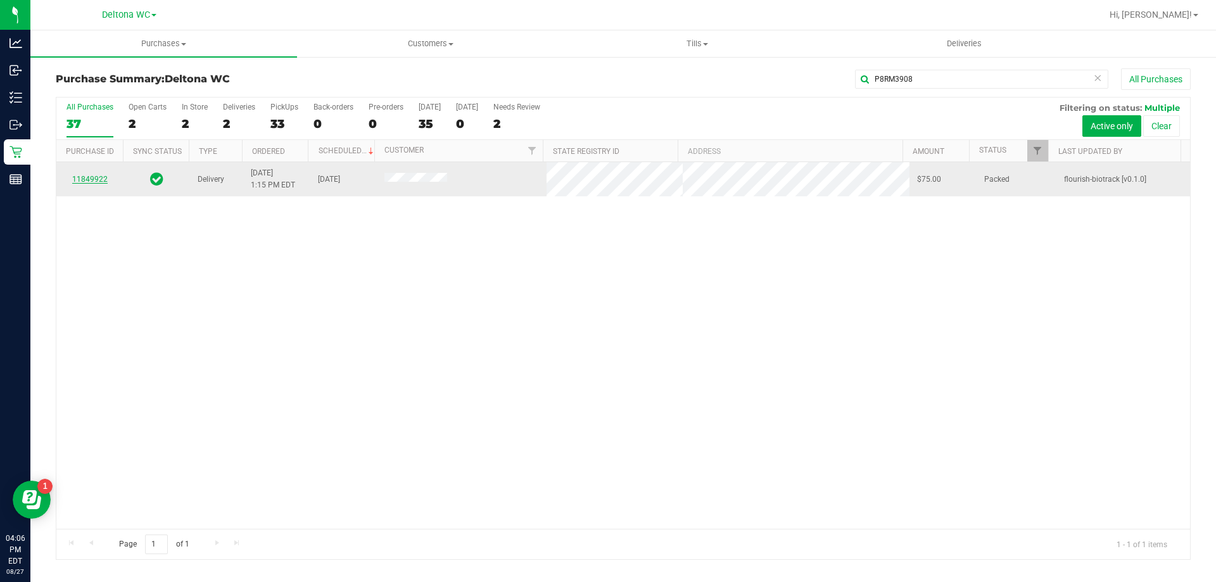
click at [98, 180] on link "11849922" at bounding box center [89, 179] width 35 height 9
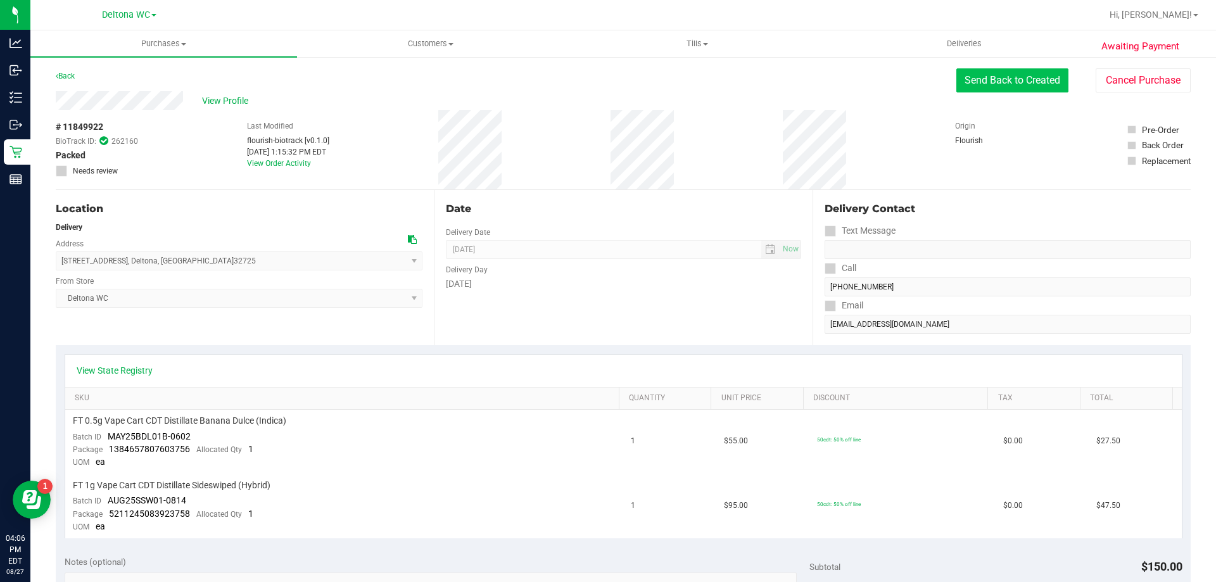
click at [1008, 85] on button "Send Back to Created" at bounding box center [1012, 80] width 112 height 24
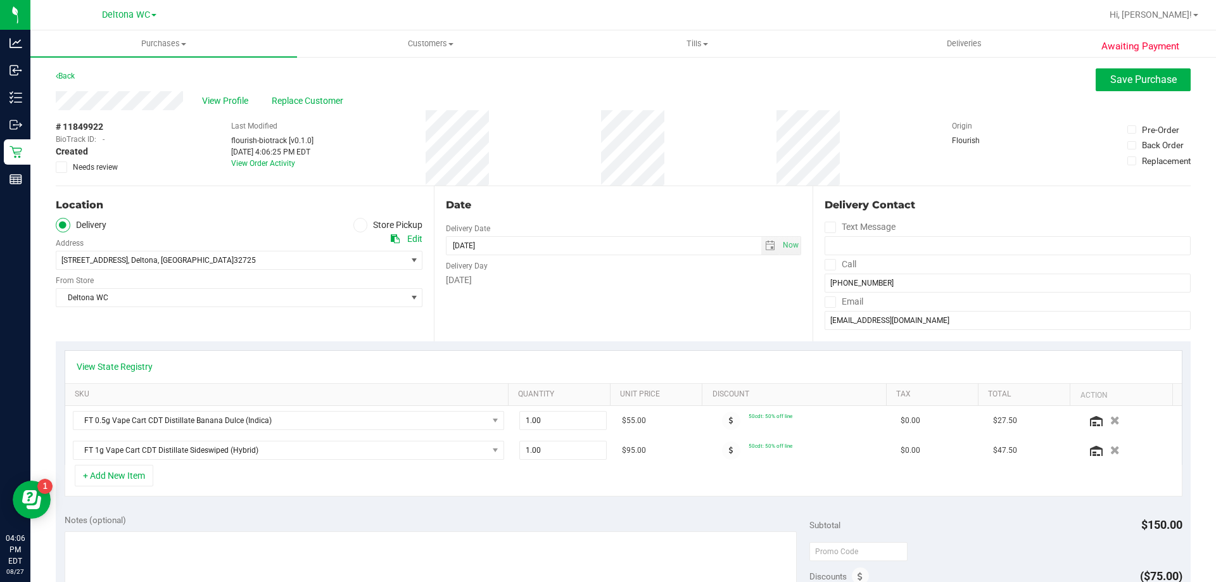
click at [363, 223] on span at bounding box center [360, 225] width 15 height 15
click at [0, 0] on input "Store Pickup" at bounding box center [0, 0] width 0 height 0
drag, startPoint x: 1113, startPoint y: 84, endPoint x: 1117, endPoint y: 91, distance: 8.3
click at [1113, 83] on span "Save Purchase" at bounding box center [1143, 79] width 66 height 12
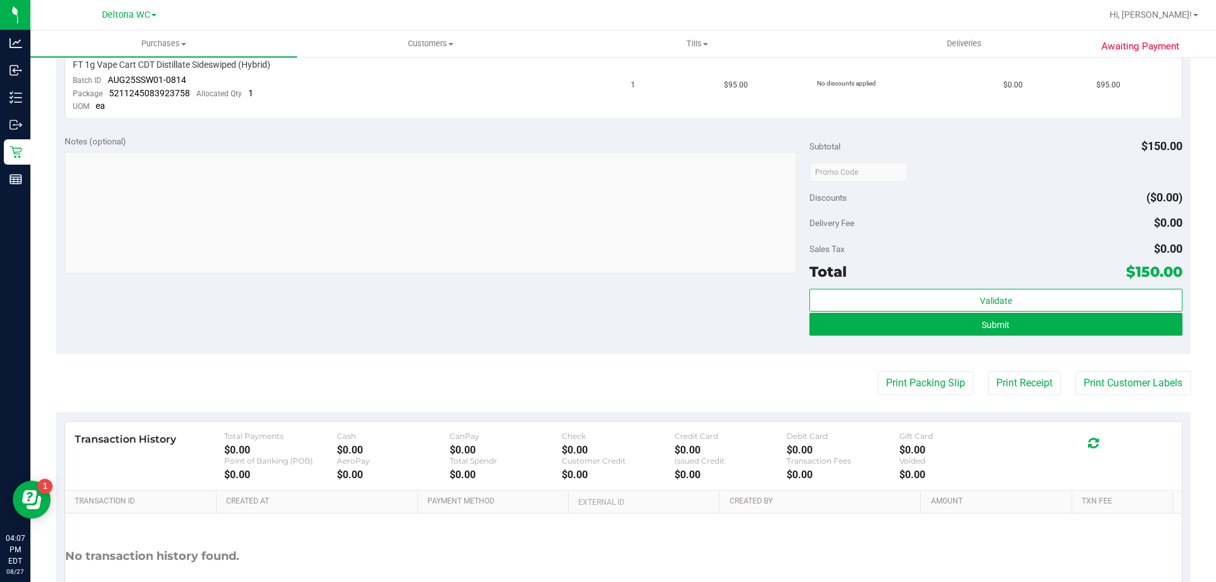
scroll to position [509, 0]
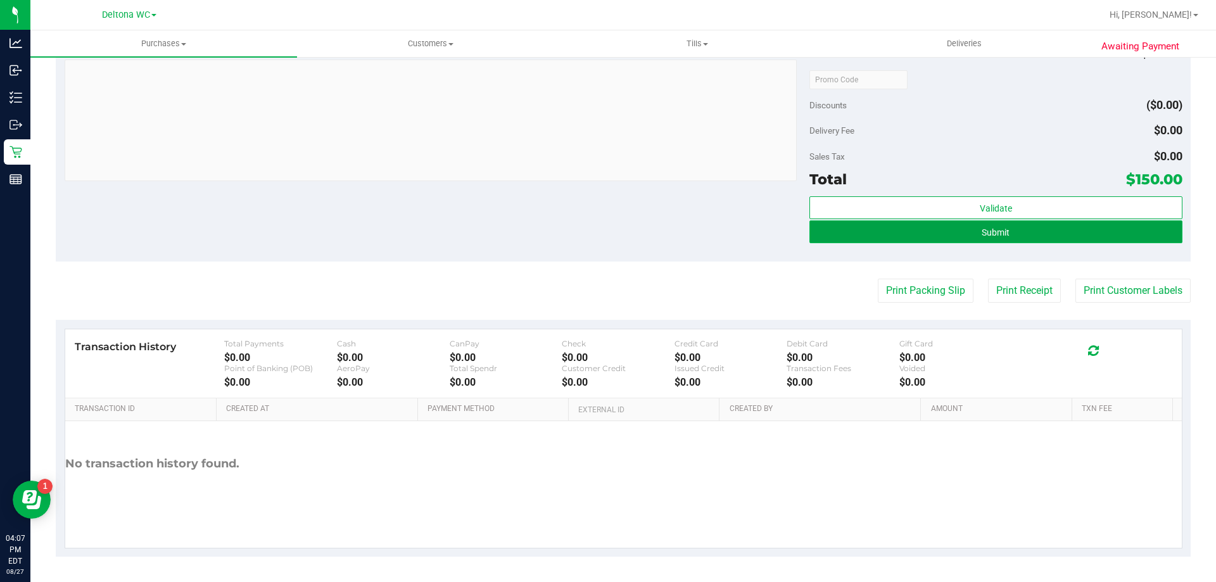
drag, startPoint x: 1009, startPoint y: 232, endPoint x: 1017, endPoint y: 227, distance: 9.5
click at [1009, 234] on button "Submit" at bounding box center [995, 231] width 372 height 23
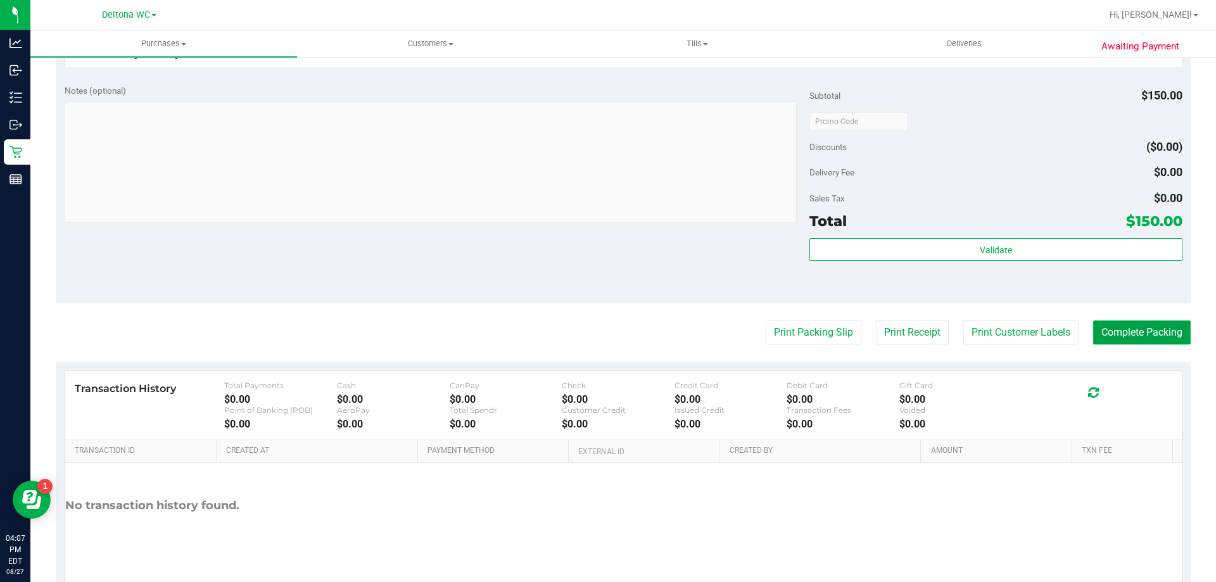
click at [1129, 330] on button "Complete Packing" at bounding box center [1142, 332] width 98 height 24
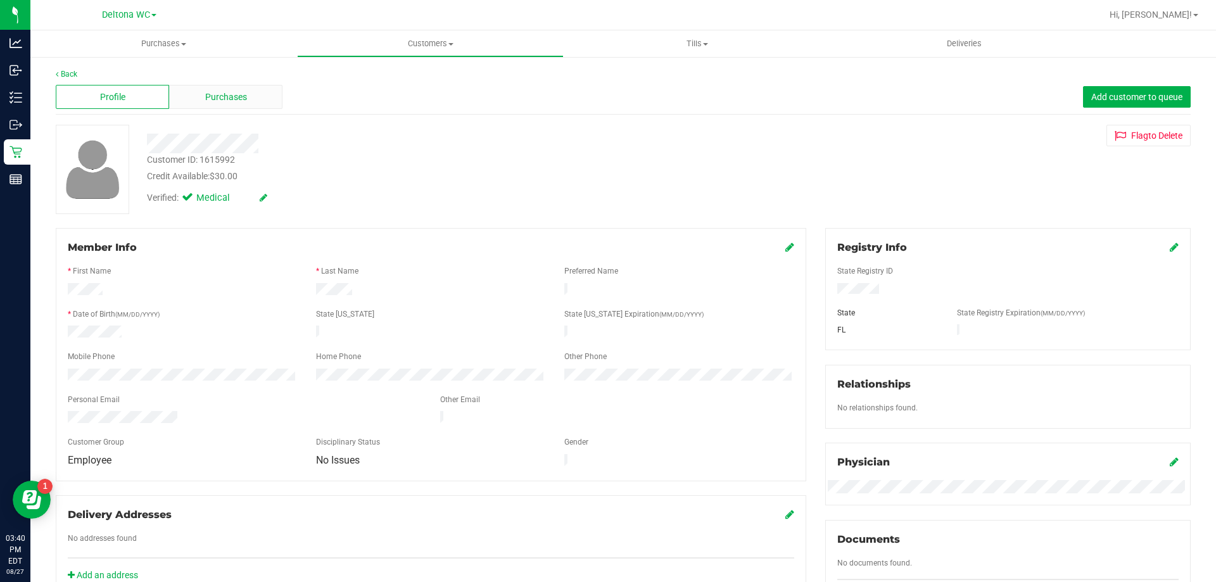
click at [247, 94] on div "Purchases" at bounding box center [225, 97] width 113 height 24
click at [205, 92] on span "Purchases" at bounding box center [226, 97] width 42 height 13
